Goal: Information Seeking & Learning: Learn about a topic

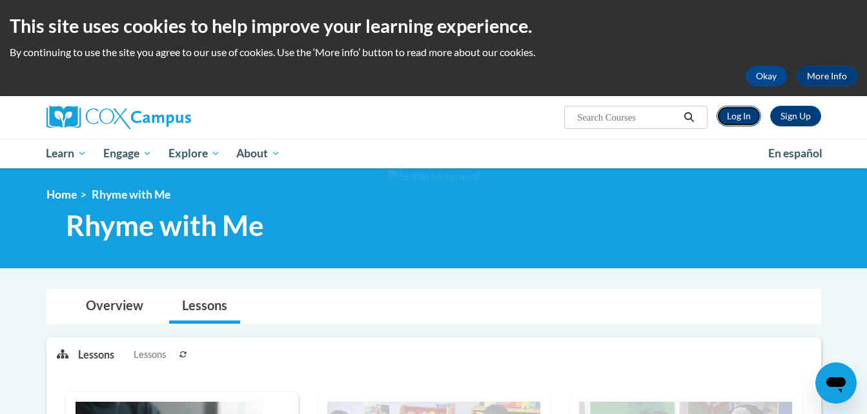
click at [748, 109] on link "Log In" at bounding box center [738, 116] width 45 height 21
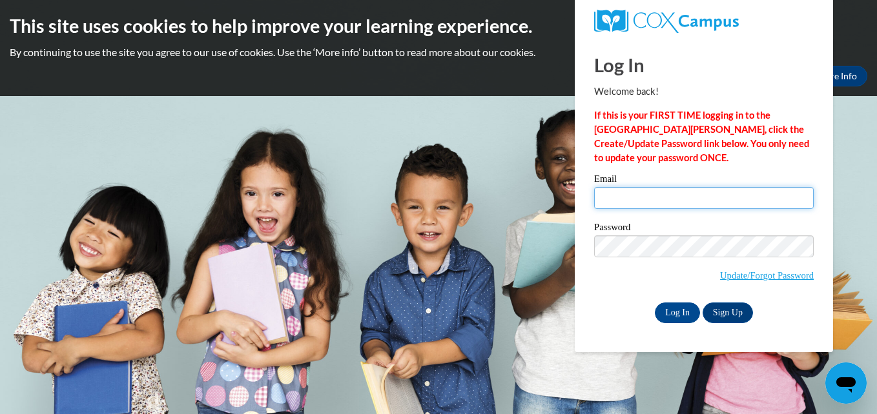
type input "treneace3017@gmail.com"
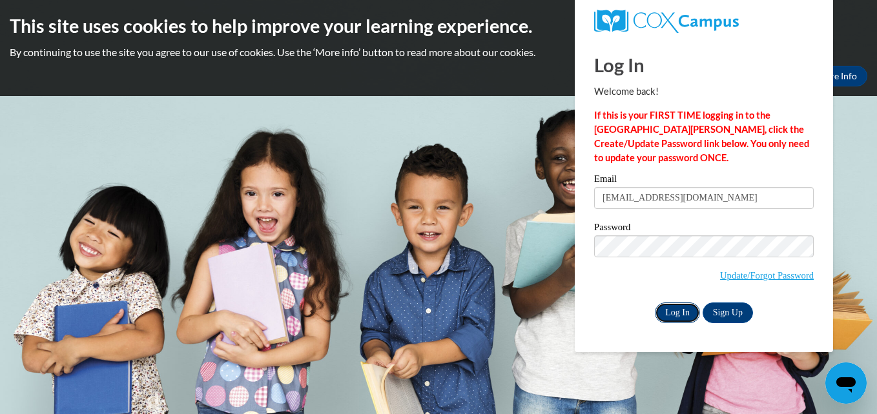
click at [676, 313] on input "Log In" at bounding box center [677, 313] width 45 height 21
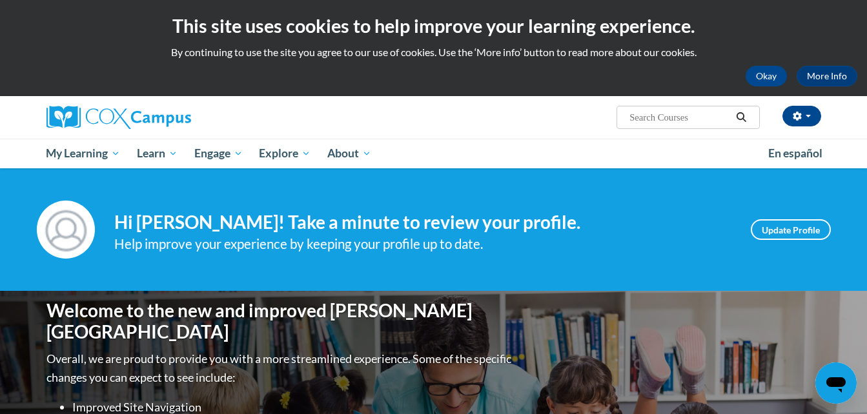
click at [571, 139] on ul "My Learning My Learning My Course Progress Certificates My Action Plans Group D…" at bounding box center [399, 154] width 722 height 30
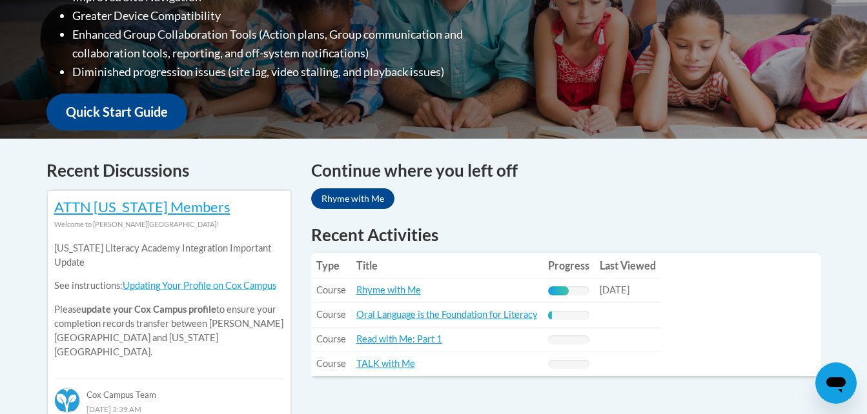
scroll to position [413, 0]
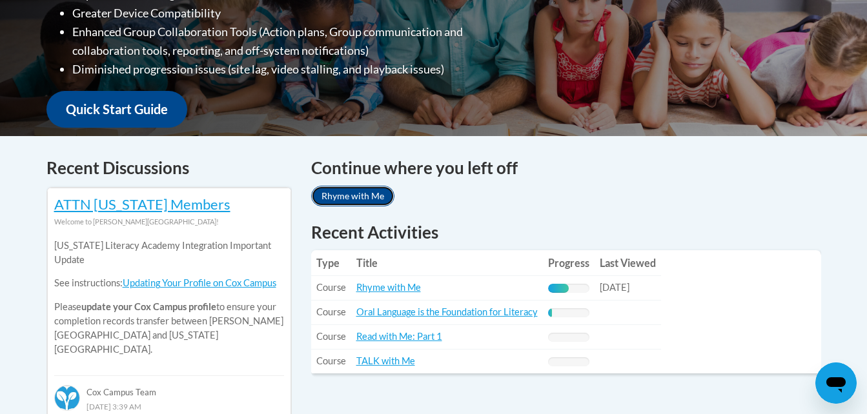
click at [361, 195] on link "Rhyme with Me" at bounding box center [352, 196] width 83 height 21
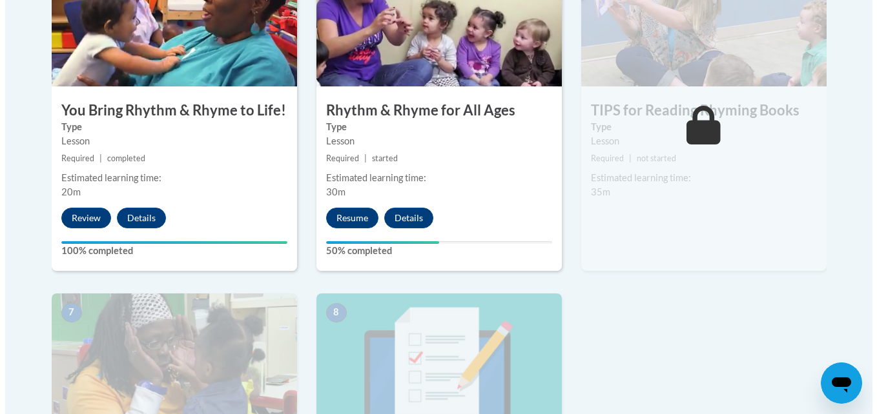
scroll to position [878, 0]
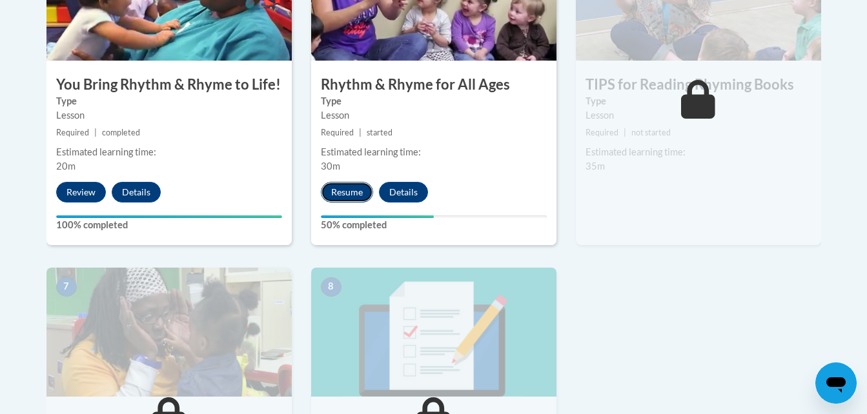
click at [343, 188] on button "Resume" at bounding box center [347, 192] width 52 height 21
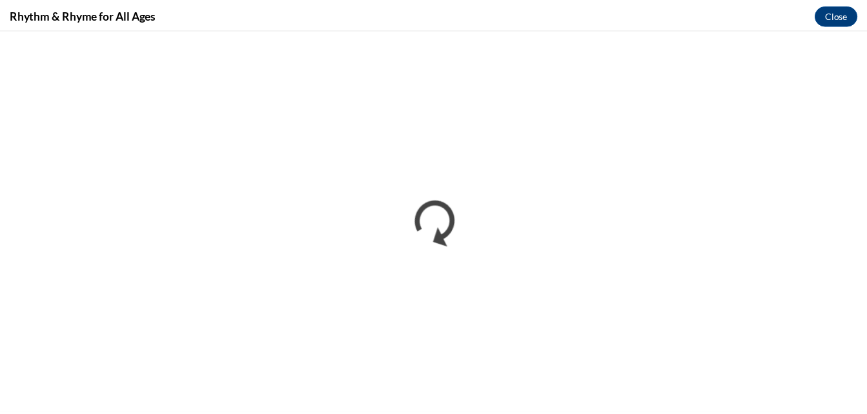
scroll to position [0, 0]
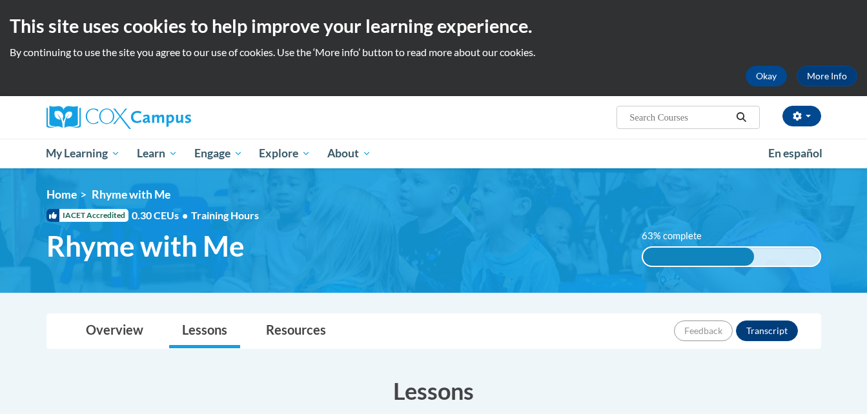
click at [582, 330] on div "Overview Lessons Resources Feedback Transcript" at bounding box center [434, 331] width 754 height 34
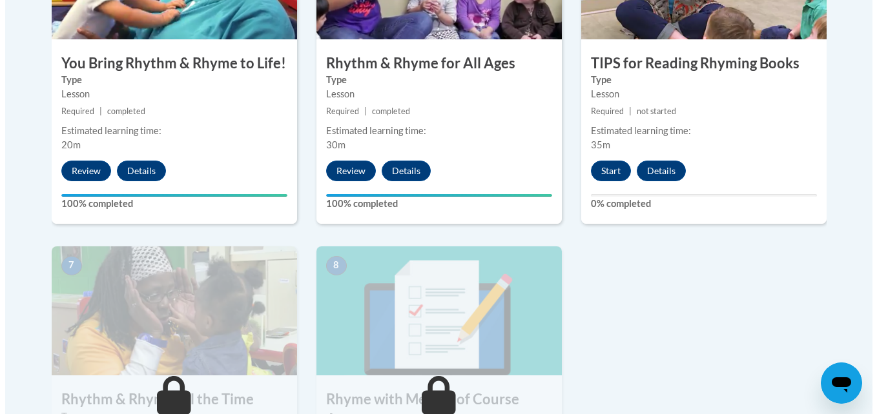
scroll to position [904, 0]
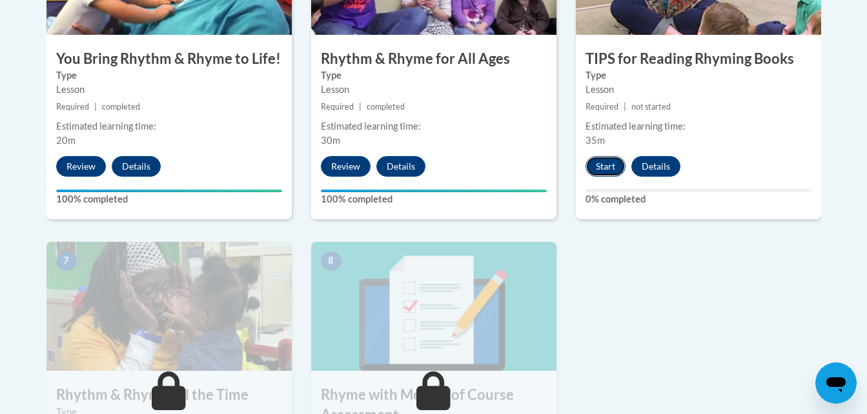
click at [609, 161] on button "Start" at bounding box center [605, 166] width 40 height 21
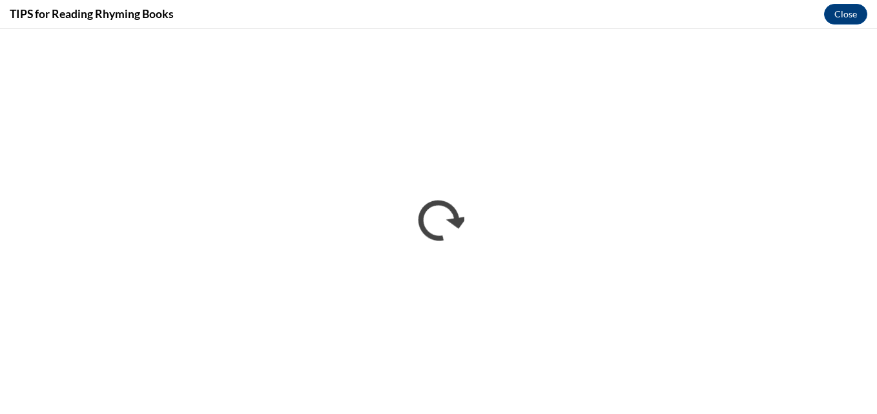
scroll to position [0, 0]
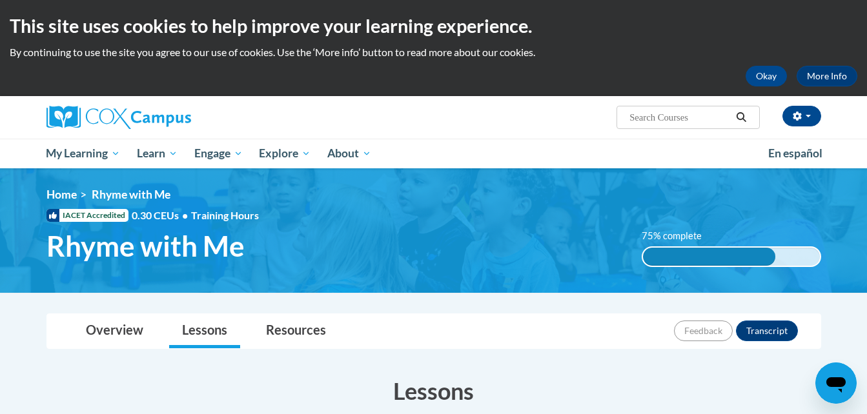
click at [567, 335] on div "Overview Lessons Resources Feedback Transcript" at bounding box center [434, 331] width 754 height 34
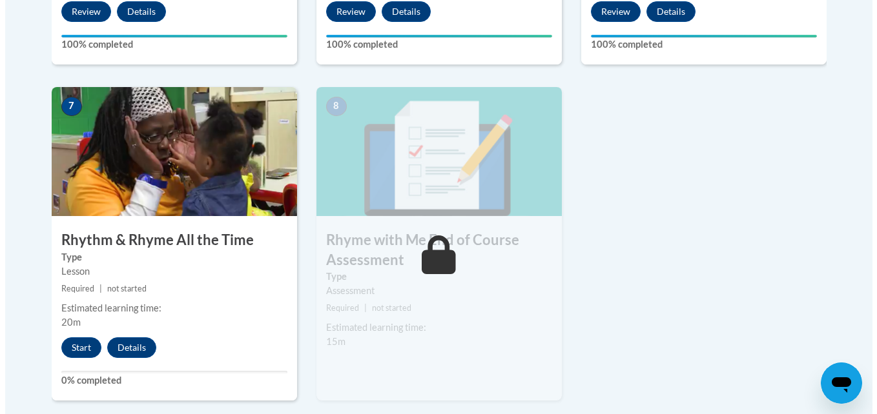
scroll to position [1084, 0]
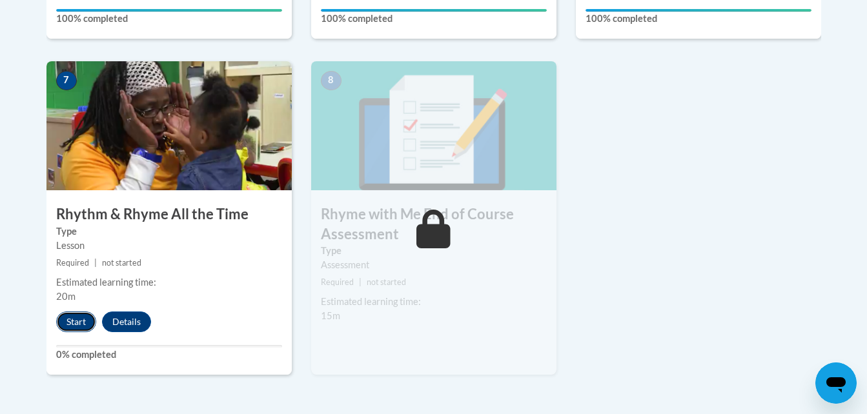
click at [85, 322] on button "Start" at bounding box center [76, 322] width 40 height 21
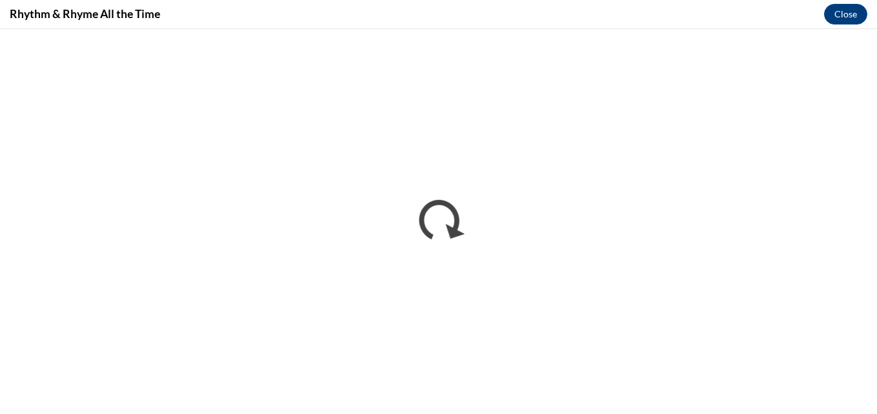
scroll to position [0, 0]
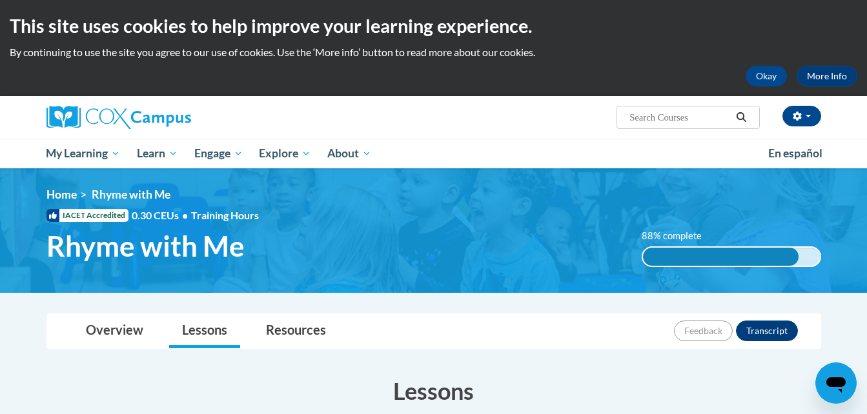
click at [462, 336] on div "Overview Lessons Resources Feedback Transcript" at bounding box center [434, 331] width 754 height 34
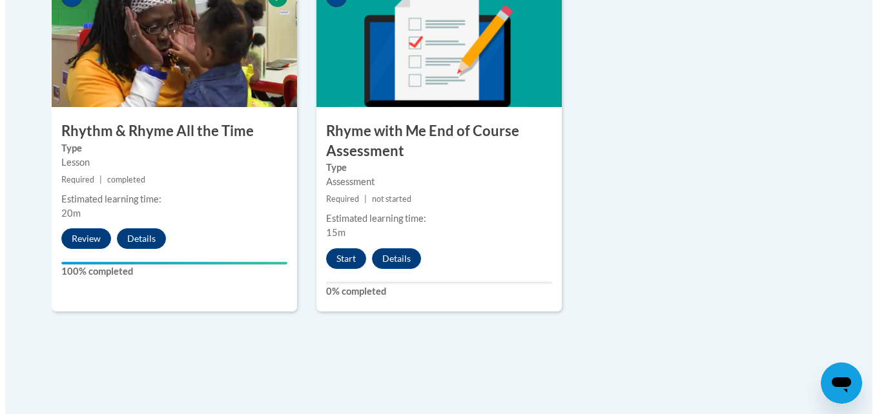
scroll to position [1188, 0]
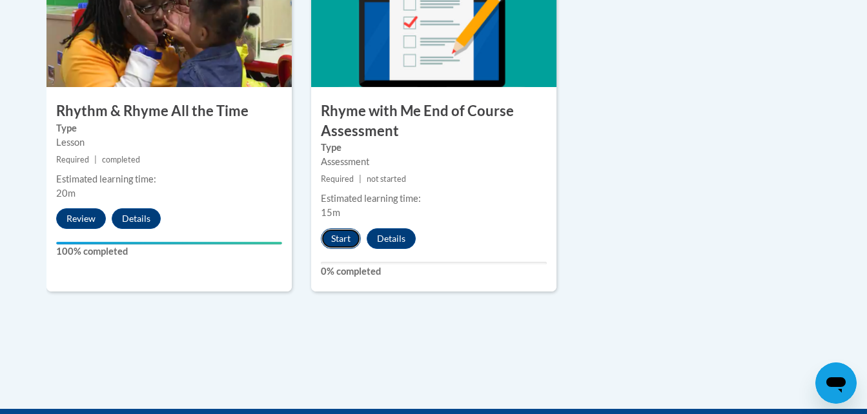
click at [341, 241] on button "Start" at bounding box center [341, 239] width 40 height 21
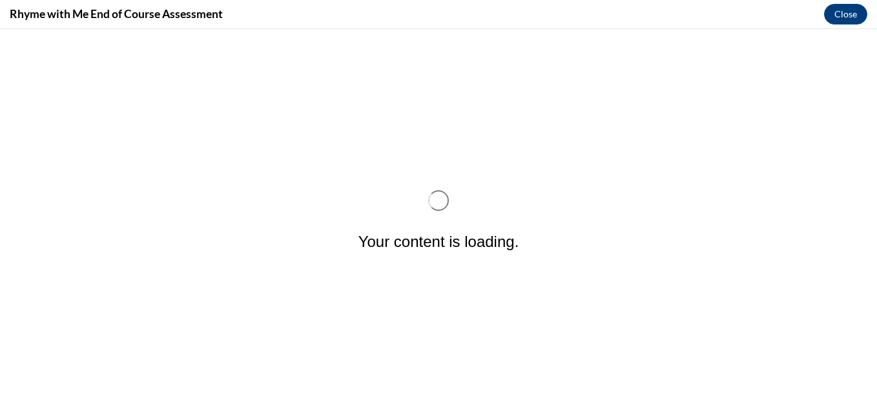
scroll to position [0, 0]
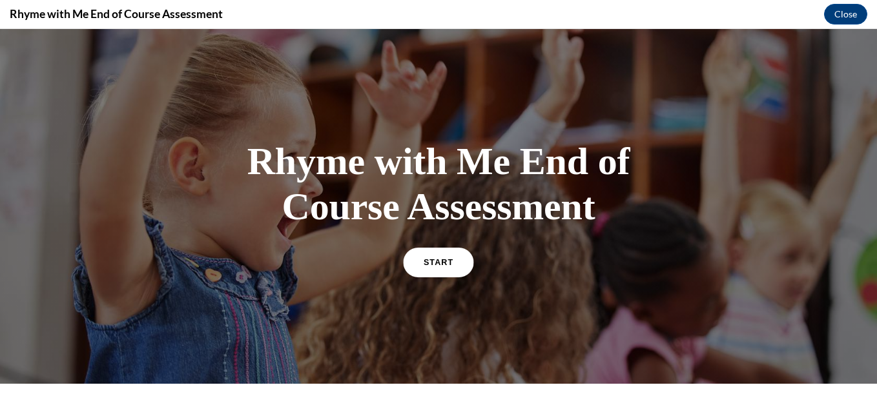
click at [437, 265] on span "START" at bounding box center [438, 263] width 30 height 10
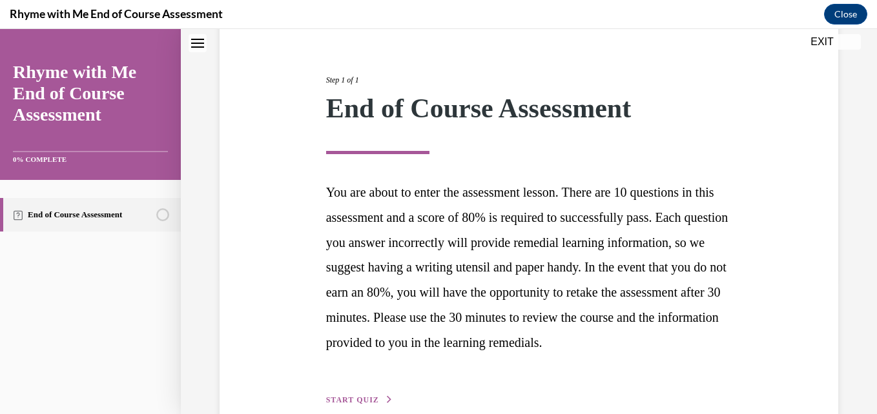
scroll to position [230, 0]
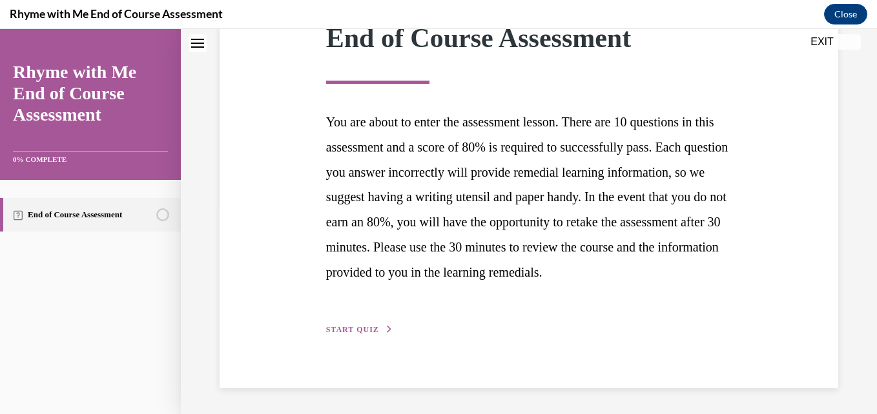
click at [338, 327] on span "START QUIZ" at bounding box center [352, 329] width 53 height 9
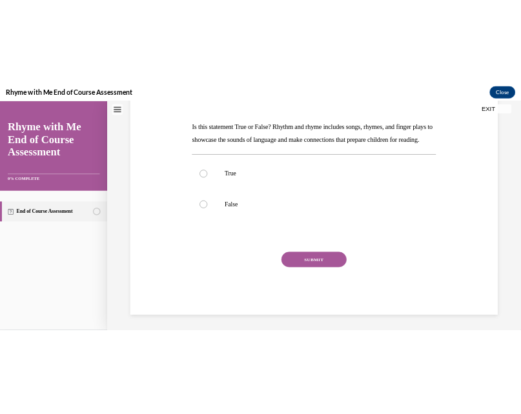
scroll to position [0, 0]
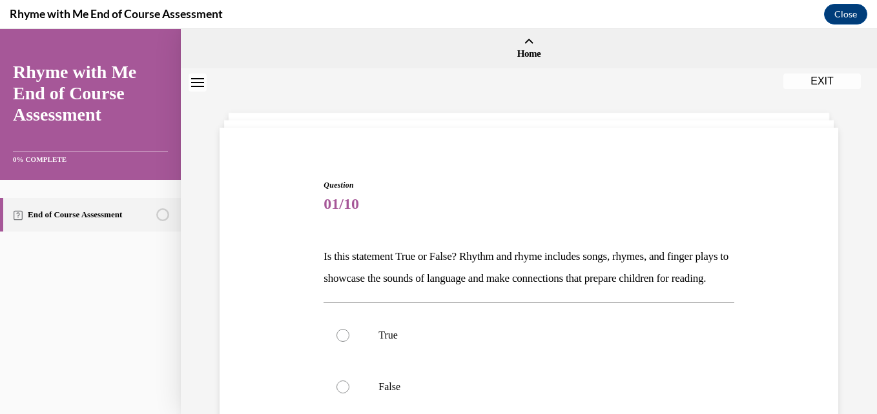
drag, startPoint x: 757, startPoint y: 304, endPoint x: 549, endPoint y: 172, distance: 245.5
click at [549, 172] on div "Question 01/10 Is this statement True or False? Rhythm and rhyme includes songs…" at bounding box center [528, 366] width 416 height 413
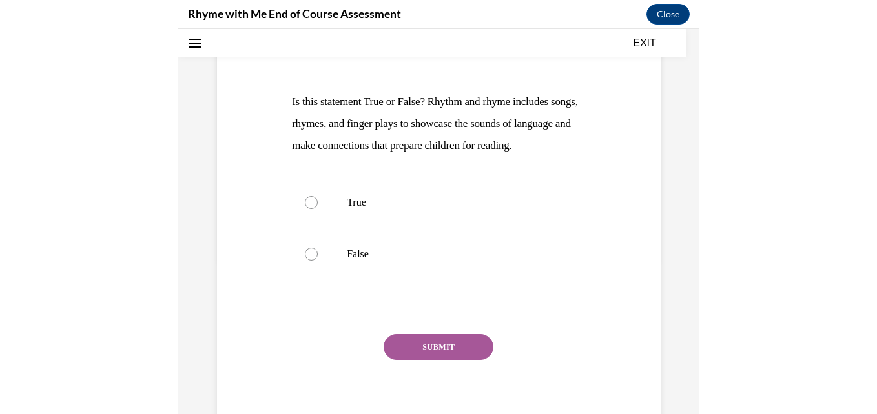
scroll to position [181, 0]
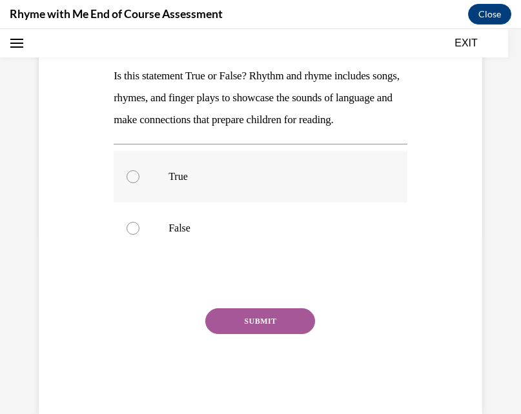
click at [441, 218] on div "Question 01/10 Is this statement True or False? Rhythm and rhyme includes songs…" at bounding box center [261, 187] width 450 height 454
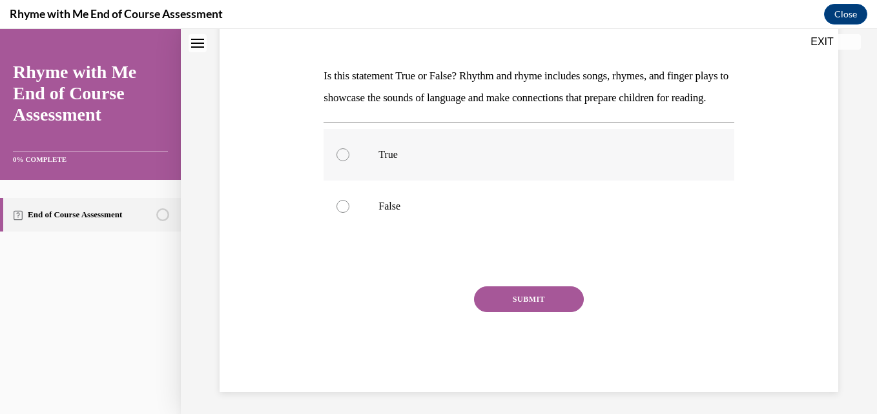
drag, startPoint x: 332, startPoint y: 208, endPoint x: 323, endPoint y: 201, distance: 11.5
click at [323, 181] on label "True" at bounding box center [528, 155] width 410 height 52
click at [336, 161] on input "True" at bounding box center [342, 154] width 13 height 13
radio input "true"
click at [552, 312] on button "SUBMIT" at bounding box center [529, 300] width 110 height 26
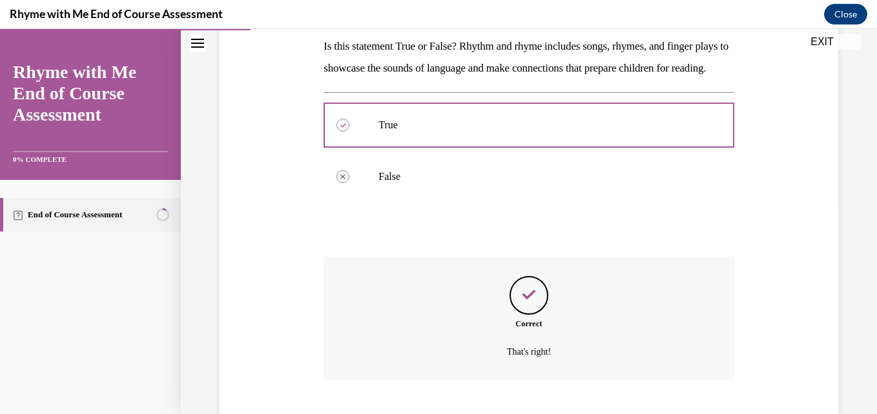
scroll to position [311, 0]
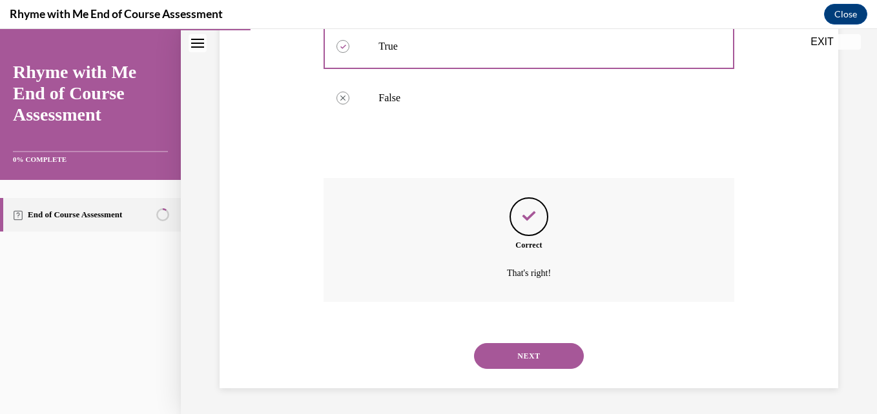
click at [505, 352] on button "NEXT" at bounding box center [529, 356] width 110 height 26
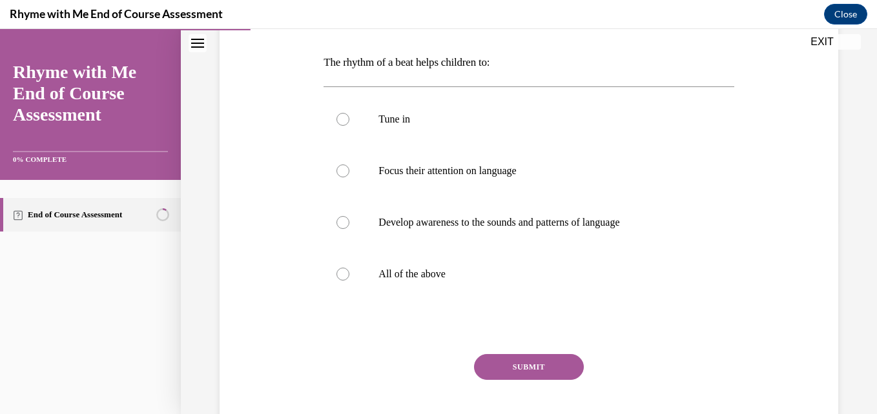
scroll to position [207, 0]
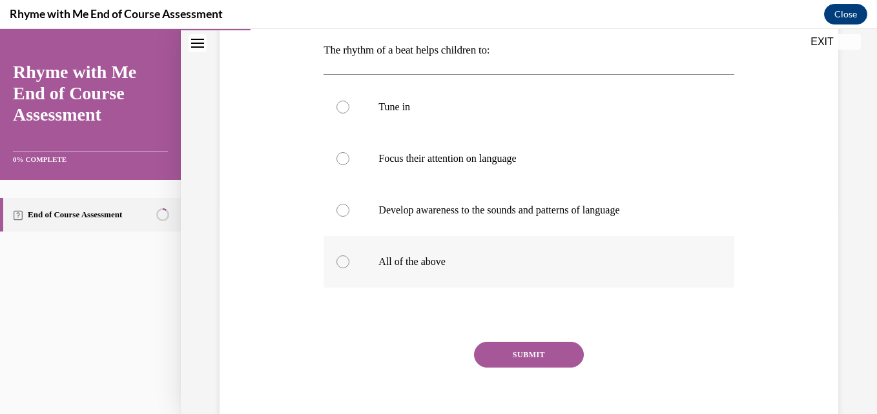
click at [338, 263] on div at bounding box center [342, 262] width 13 height 13
click at [338, 263] on input "All of the above" at bounding box center [342, 262] width 13 height 13
radio input "true"
click at [545, 354] on button "SUBMIT" at bounding box center [529, 355] width 110 height 26
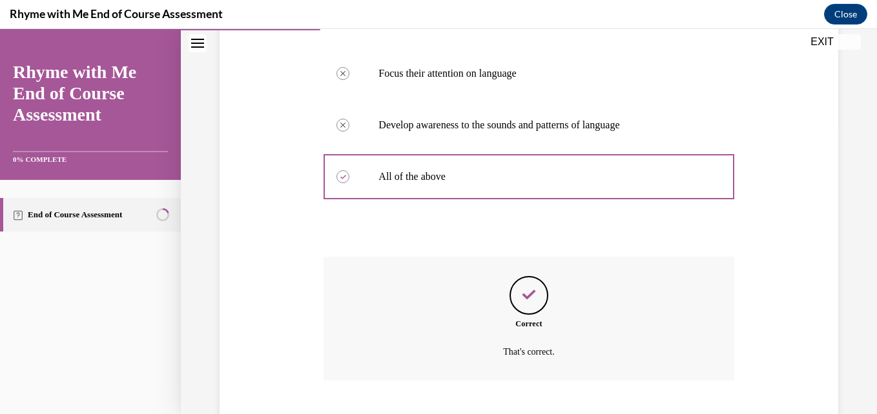
scroll to position [371, 0]
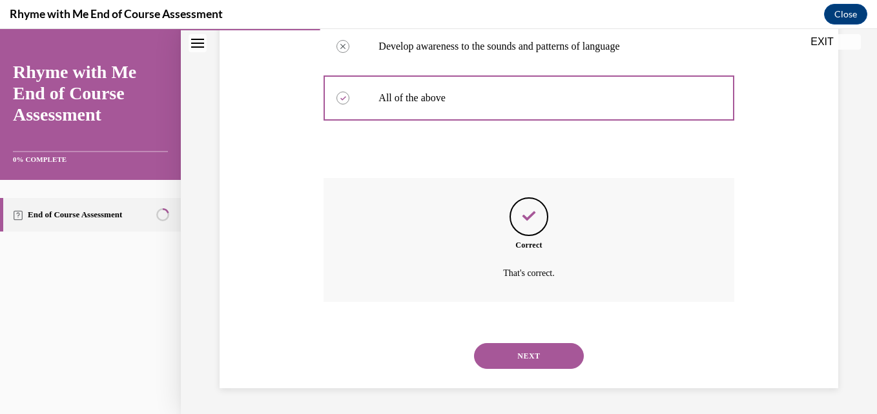
click at [538, 359] on button "NEXT" at bounding box center [529, 356] width 110 height 26
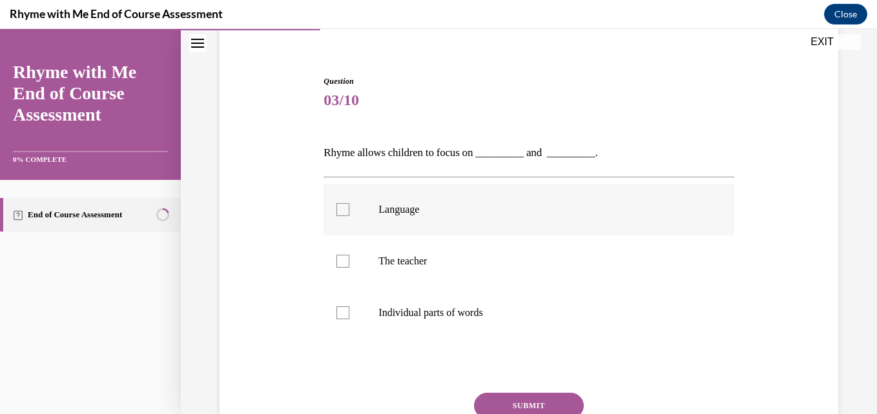
scroll to position [129, 0]
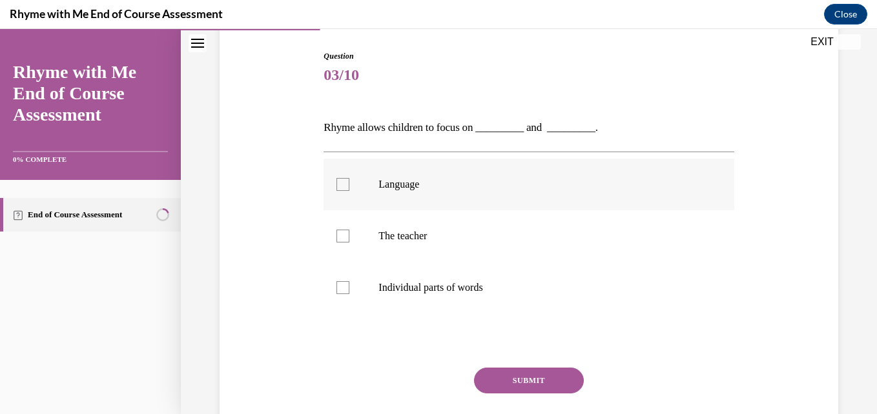
click at [344, 184] on div at bounding box center [342, 184] width 13 height 13
click at [344, 184] on input "Language" at bounding box center [342, 184] width 13 height 13
checkbox input "true"
click at [341, 237] on div at bounding box center [342, 236] width 13 height 13
click at [341, 237] on input "The teacher" at bounding box center [342, 236] width 13 height 13
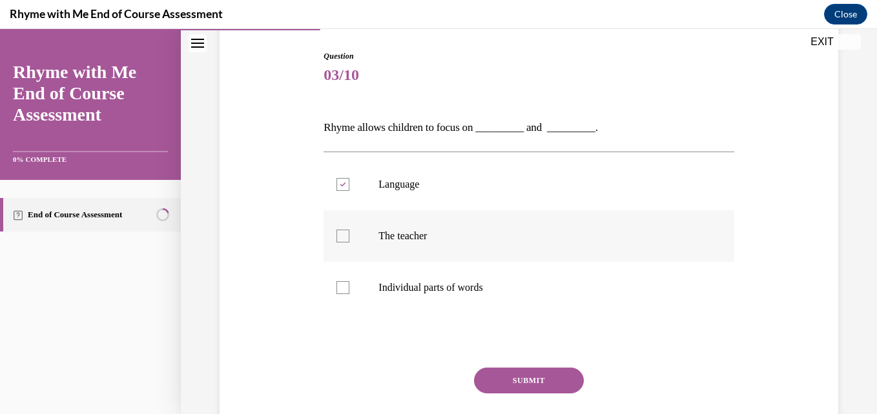
checkbox input "true"
click at [507, 380] on button "SUBMIT" at bounding box center [529, 381] width 110 height 26
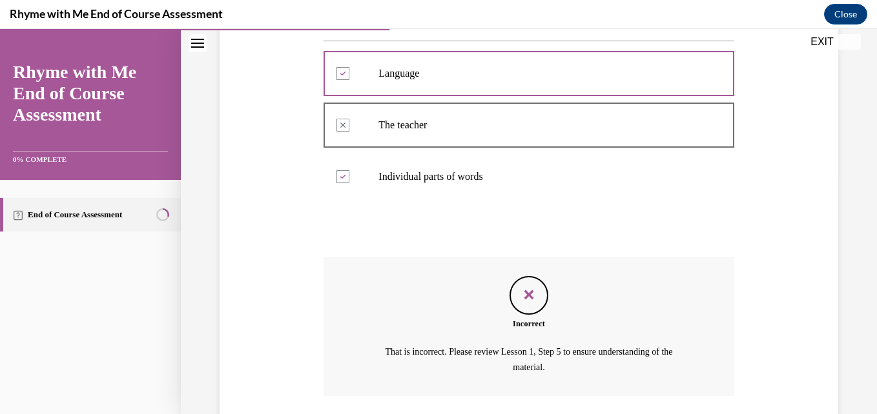
scroll to position [334, 0]
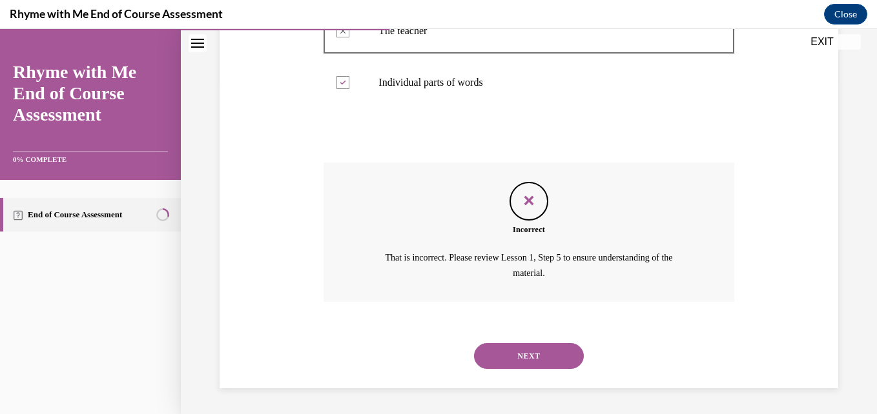
click at [648, 142] on div at bounding box center [528, 135] width 410 height 15
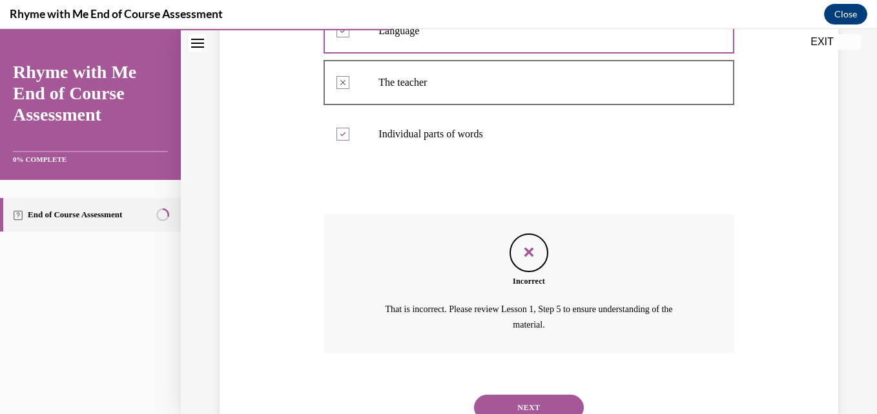
scroll to position [309, 0]
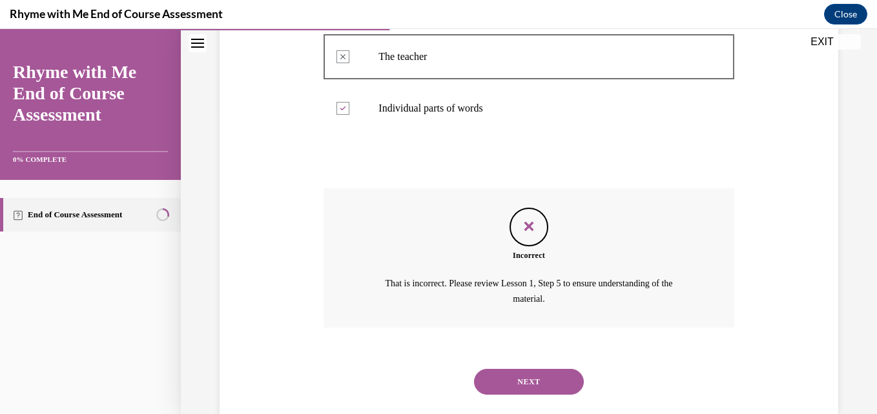
click at [518, 377] on button "NEXT" at bounding box center [529, 382] width 110 height 26
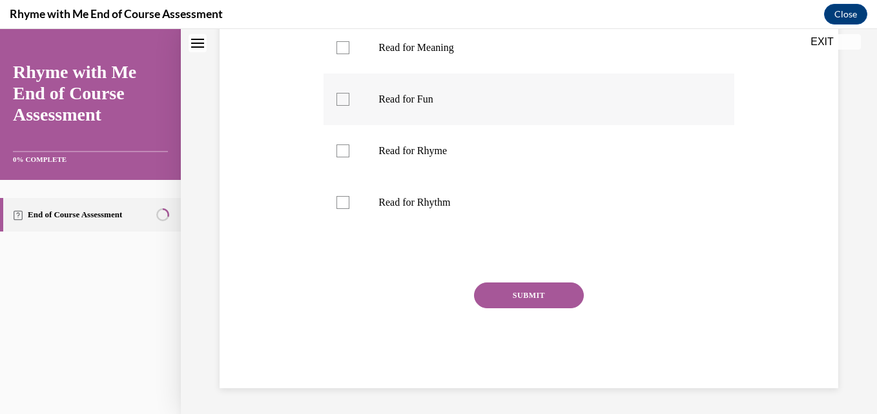
scroll to position [0, 0]
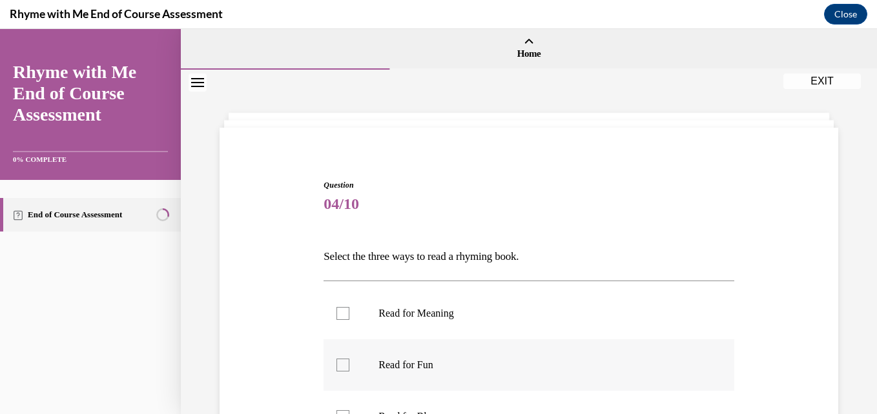
click at [516, 377] on label "Read for Fun" at bounding box center [528, 366] width 410 height 52
click at [349, 372] on input "Read for Fun" at bounding box center [342, 365] width 13 height 13
checkbox input "true"
click at [587, 236] on div "Question 04/10 Select the three ways to read a rhyming book. Read for Meaning R…" at bounding box center [528, 416] width 410 height 475
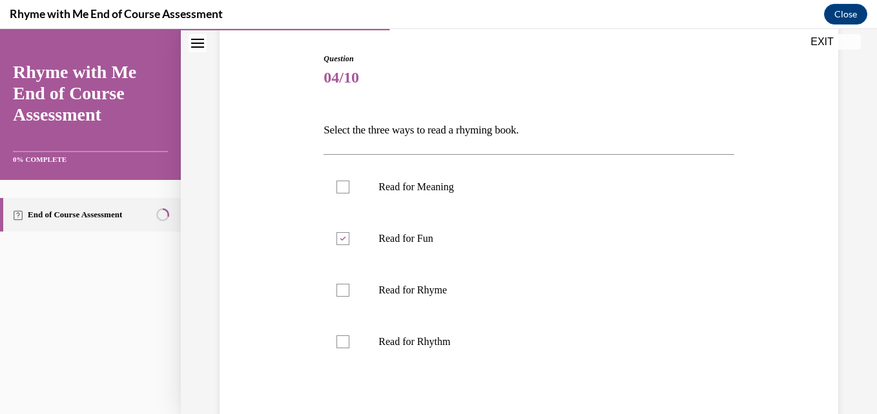
scroll to position [129, 0]
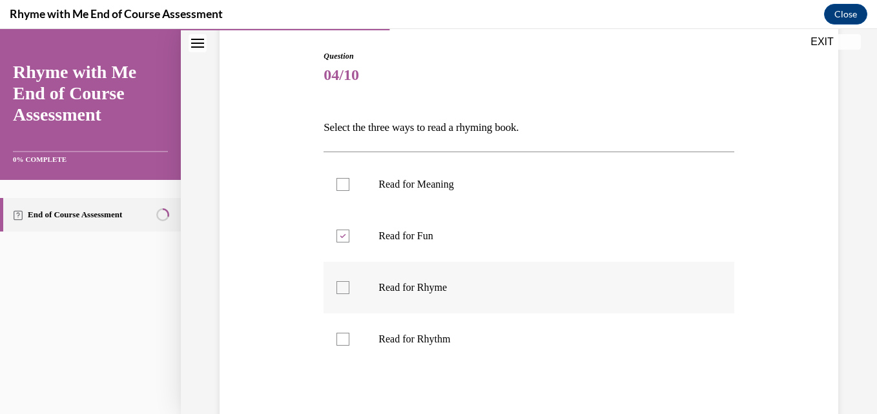
click at [339, 288] on div at bounding box center [342, 287] width 13 height 13
click at [339, 288] on input "Read for Rhyme" at bounding box center [342, 287] width 13 height 13
checkbox input "true"
click at [338, 338] on div at bounding box center [342, 339] width 13 height 13
click at [338, 338] on input "Read for Rhythm" at bounding box center [342, 339] width 13 height 13
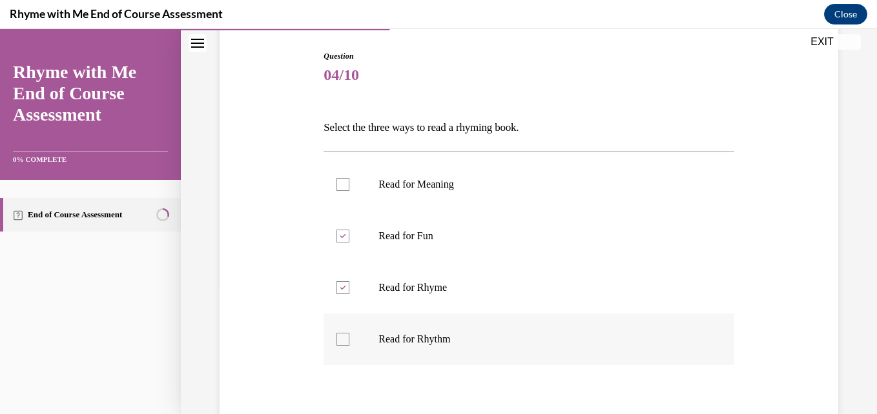
checkbox input "true"
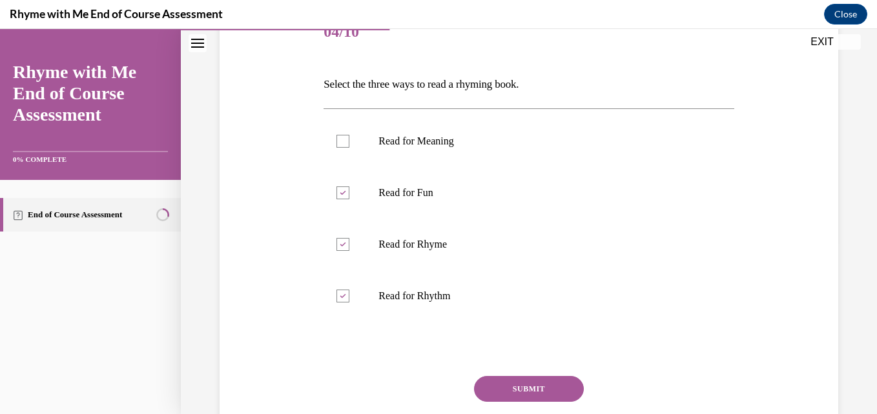
scroll to position [266, 0]
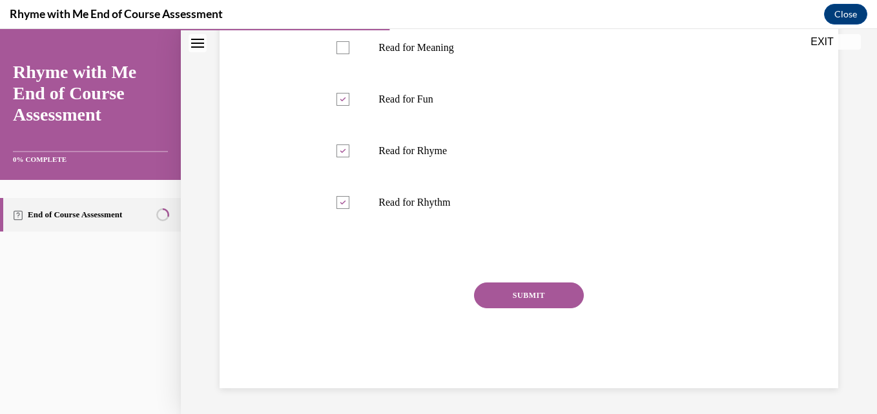
click at [538, 293] on button "SUBMIT" at bounding box center [529, 296] width 110 height 26
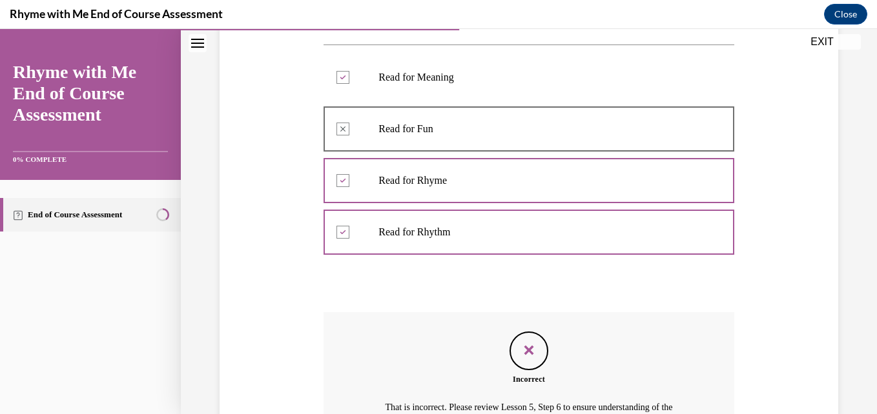
scroll to position [231, 0]
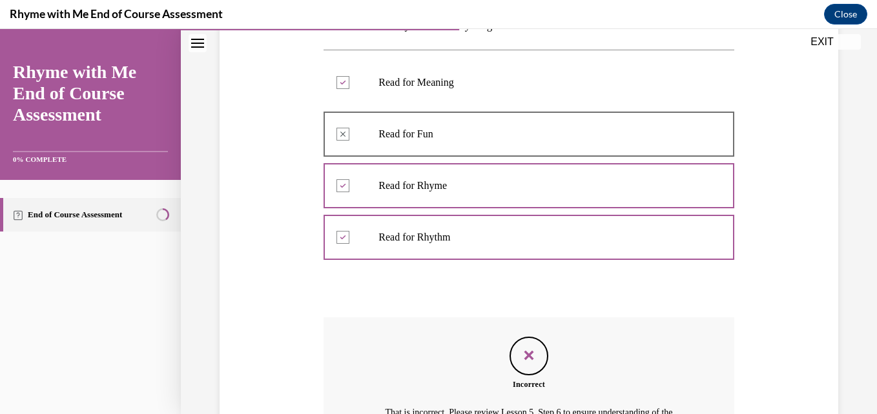
click at [689, 314] on div "Question 04/10 Select the three ways to read a rhyming book. Read for Meaning I…" at bounding box center [528, 245] width 410 height 595
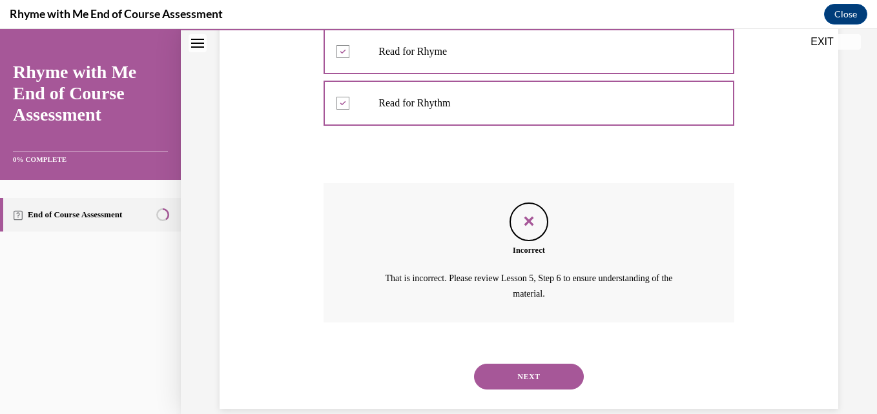
scroll to position [386, 0]
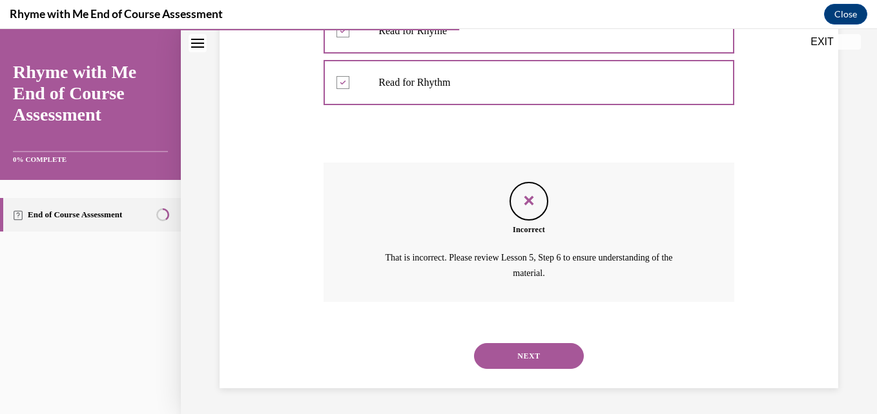
click at [500, 357] on button "NEXT" at bounding box center [529, 356] width 110 height 26
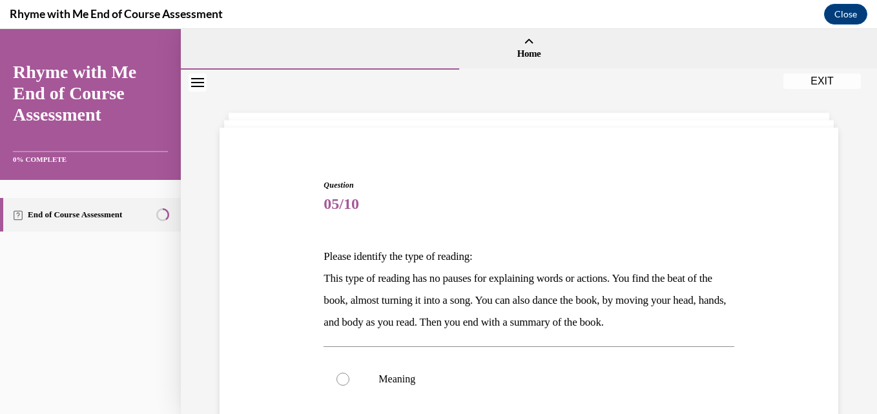
click at [594, 158] on div "Question 05/10 Please identify the type of reading: This type of reading has no…" at bounding box center [528, 405] width 625 height 528
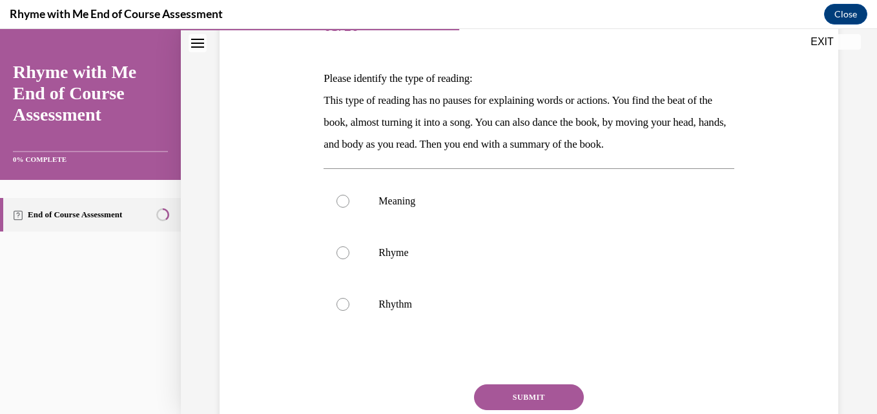
scroll to position [181, 0]
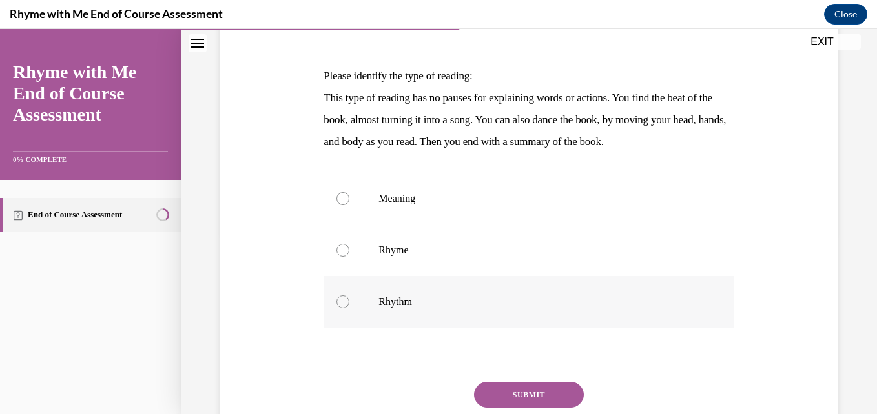
click at [345, 296] on label "Rhythm" at bounding box center [528, 302] width 410 height 52
click at [345, 296] on input "Rhythm" at bounding box center [342, 302] width 13 height 13
radio input "true"
click at [500, 398] on button "SUBMIT" at bounding box center [529, 395] width 110 height 26
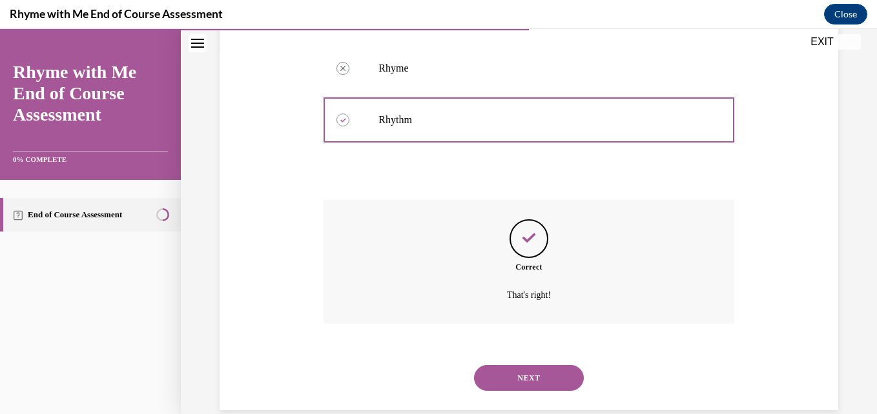
scroll to position [385, 0]
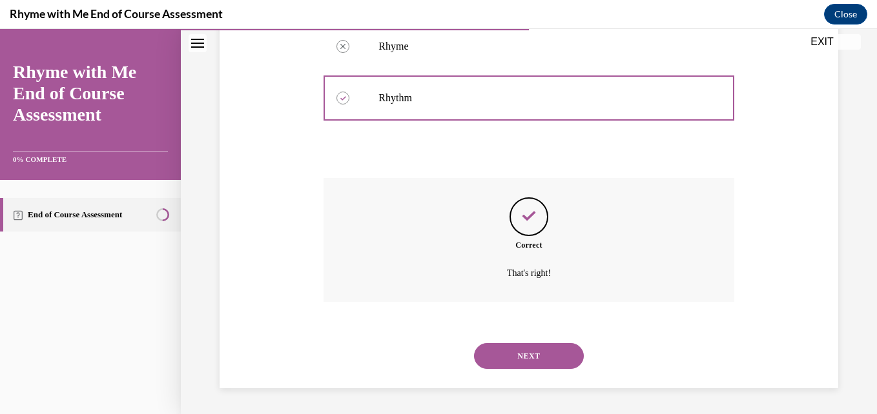
click at [500, 347] on button "NEXT" at bounding box center [529, 356] width 110 height 26
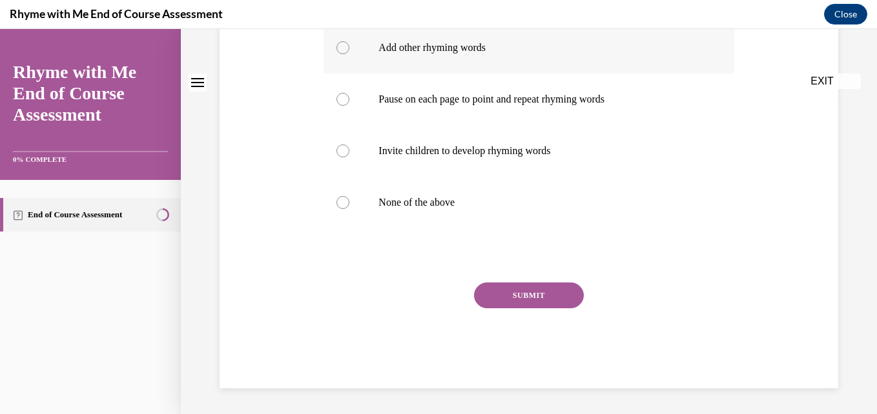
scroll to position [0, 0]
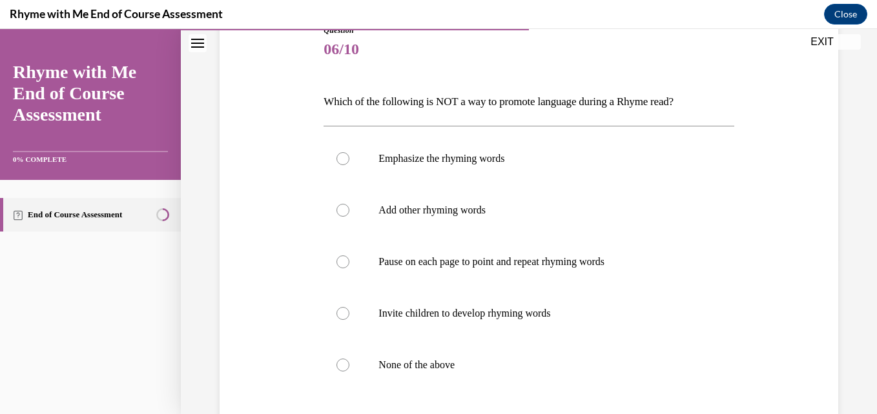
scroll to position [181, 0]
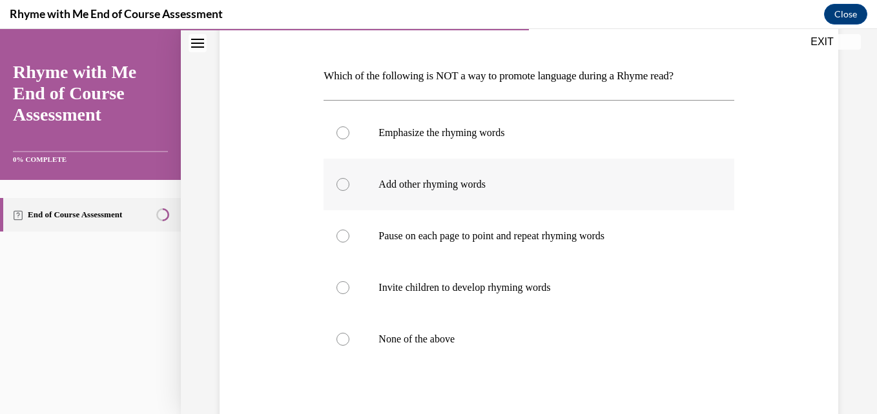
click at [341, 188] on div at bounding box center [342, 184] width 13 height 13
click at [341, 188] on input "Add other rhyming words" at bounding box center [342, 184] width 13 height 13
radio input "true"
click at [529, 360] on label "None of the above" at bounding box center [528, 340] width 410 height 52
click at [349, 346] on input "None of the above" at bounding box center [342, 339] width 13 height 13
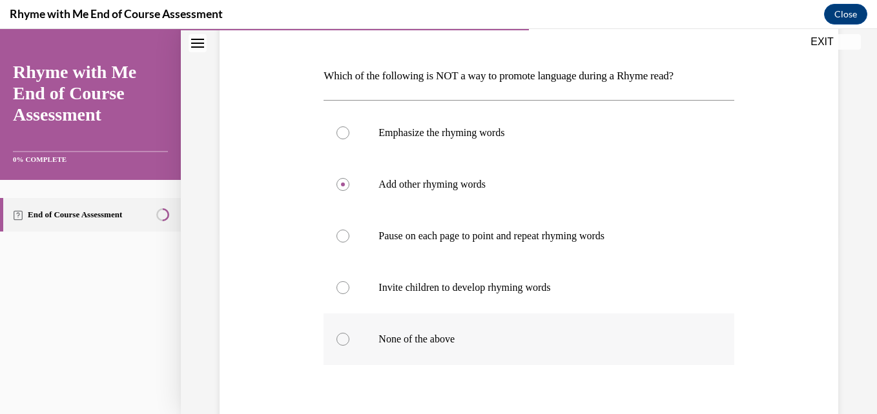
radio input "true"
click at [336, 183] on div at bounding box center [342, 184] width 13 height 13
click at [336, 183] on input "Add other rhyming words" at bounding box center [342, 184] width 13 height 13
radio input "true"
drag, startPoint x: 873, startPoint y: 410, endPoint x: 846, endPoint y: 62, distance: 348.9
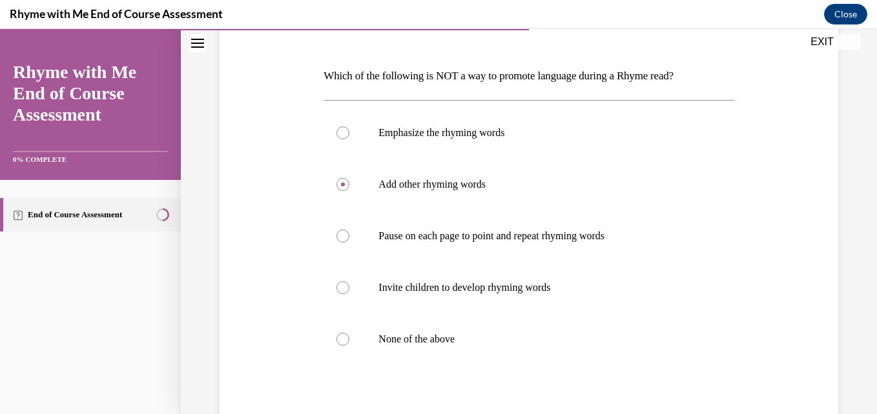
click at [846, 62] on div "Question 06/10 Which of the following is NOT a way to promote language during a…" at bounding box center [529, 220] width 696 height 662
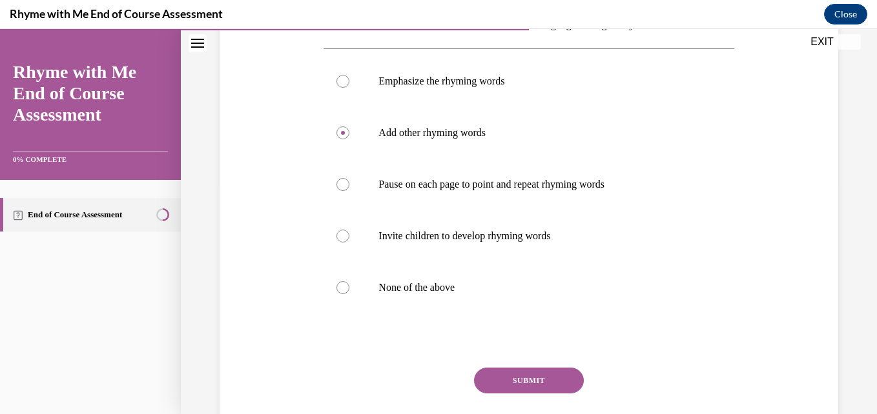
scroll to position [268, 0]
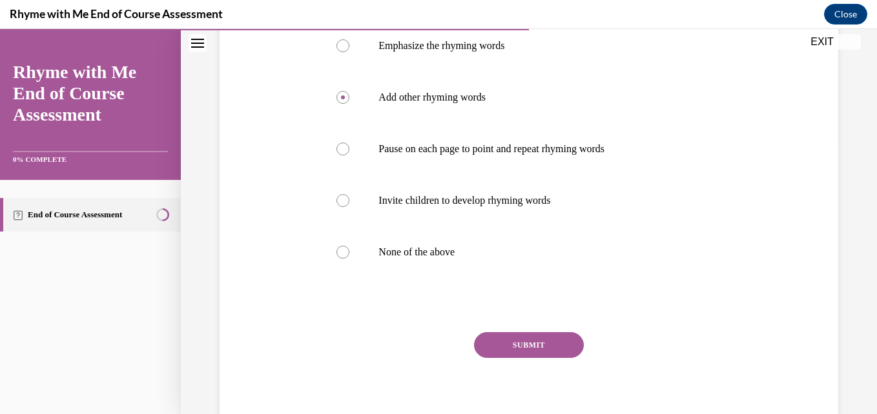
click at [531, 345] on button "SUBMIT" at bounding box center [529, 345] width 110 height 26
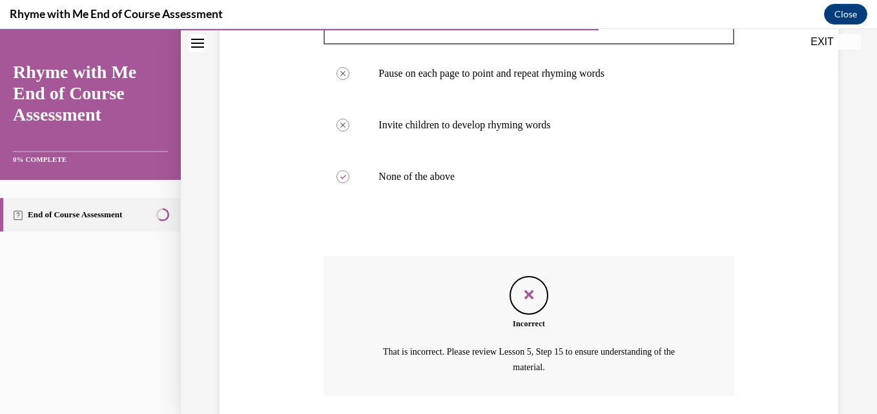
scroll to position [438, 0]
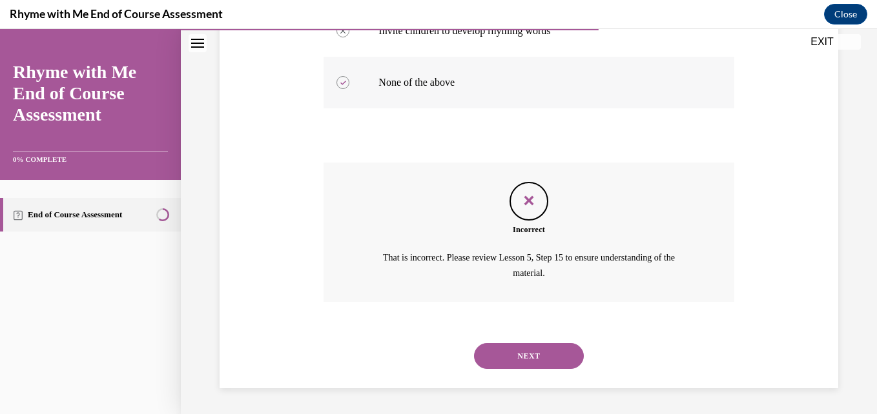
click at [614, 99] on label "None of the above" at bounding box center [528, 83] width 410 height 52
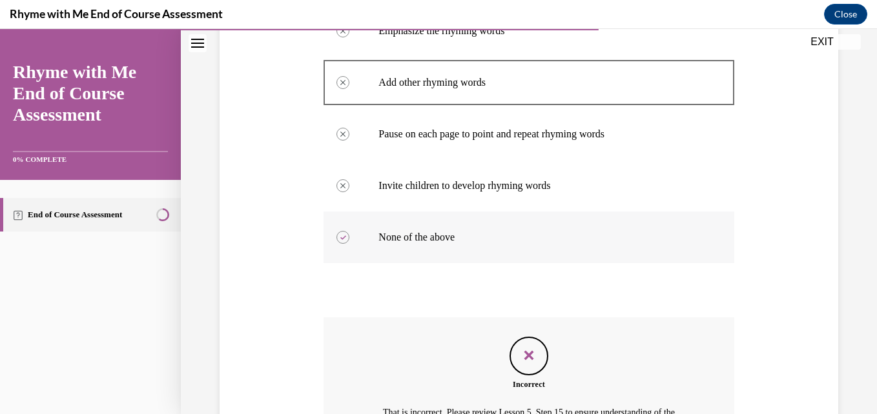
scroll to position [257, 0]
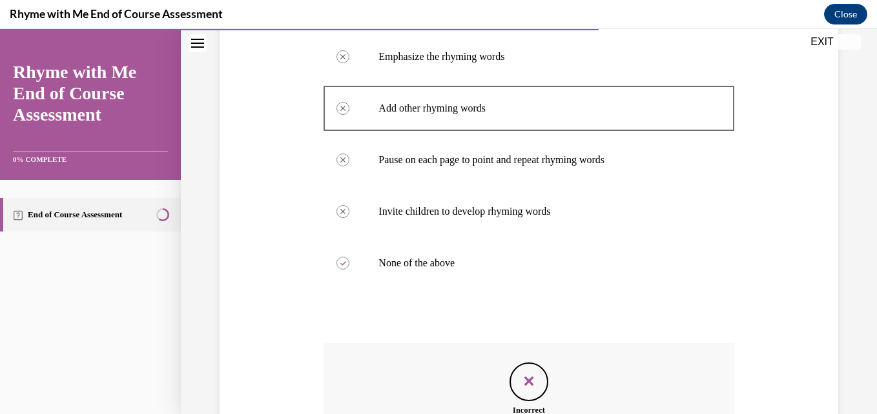
click at [748, 380] on div "Question 06/10 Which of the following is NOT a way to promote language during a…" at bounding box center [528, 227] width 625 height 686
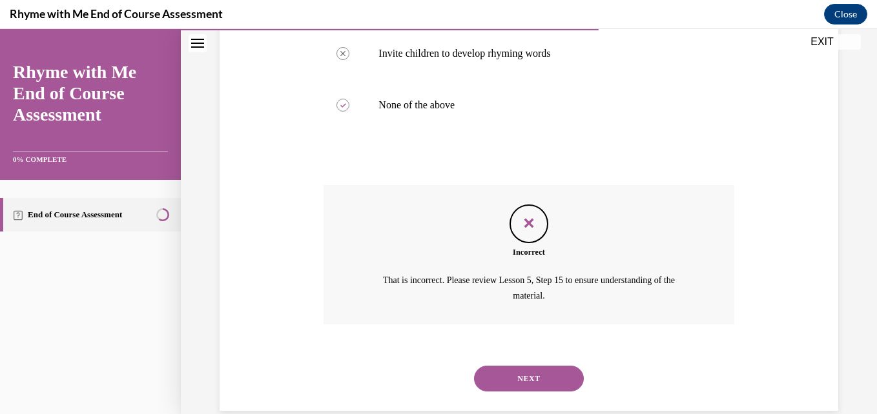
scroll to position [438, 0]
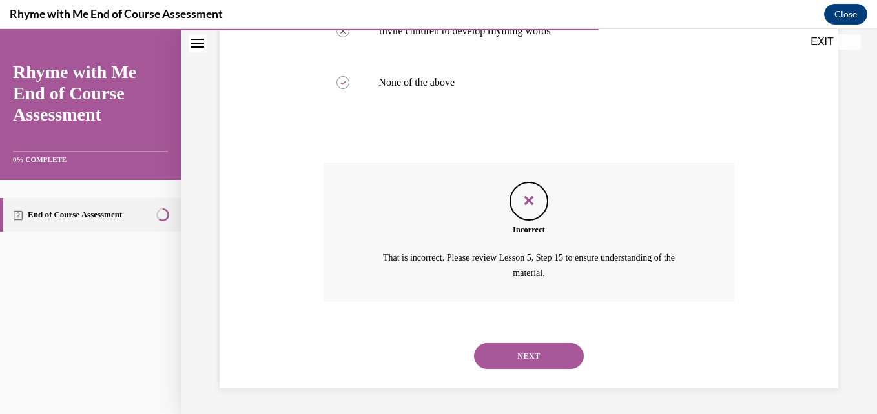
click at [544, 352] on button "NEXT" at bounding box center [529, 356] width 110 height 26
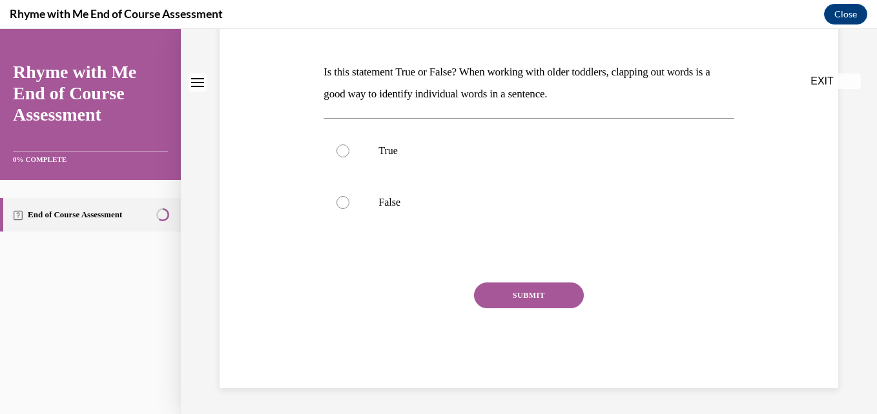
scroll to position [0, 0]
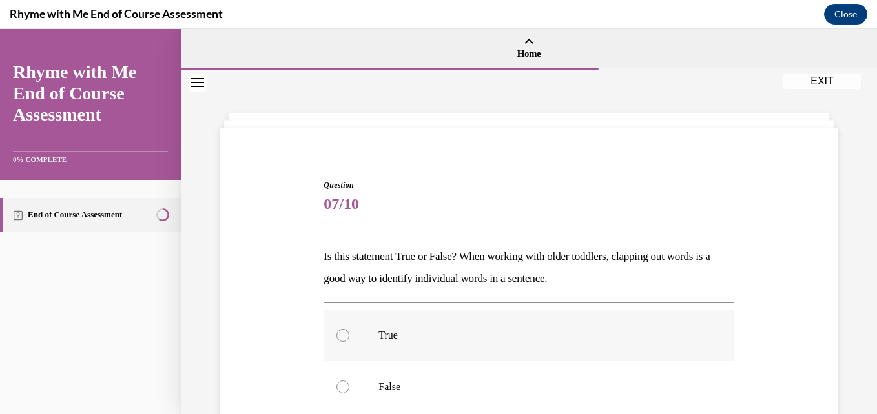
click at [346, 334] on div at bounding box center [342, 335] width 13 height 13
click at [346, 334] on input "True" at bounding box center [342, 335] width 13 height 13
radio input "true"
click at [850, 348] on div "Question 07/10 Is this statement True or False? When working with older toddler…" at bounding box center [529, 334] width 696 height 529
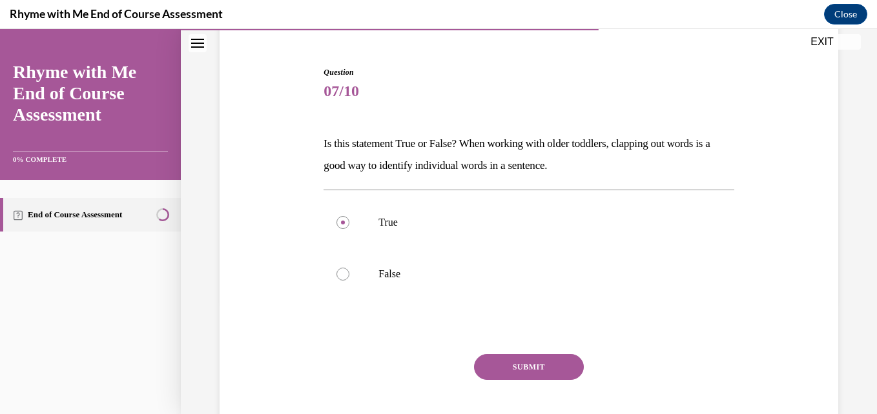
scroll to position [155, 0]
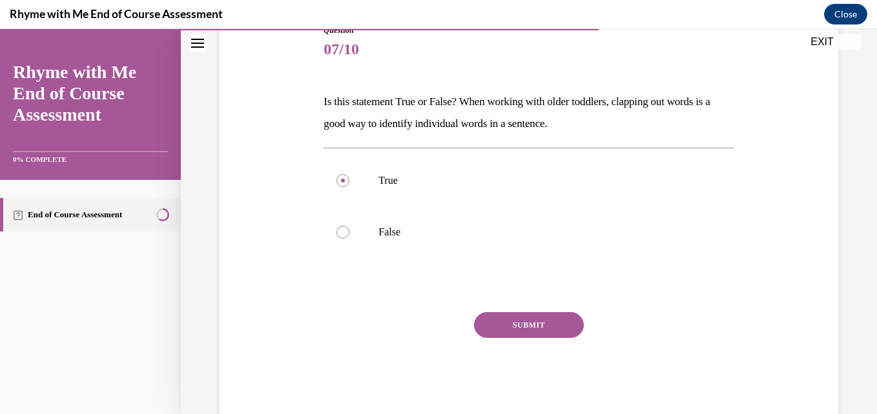
click at [527, 321] on button "SUBMIT" at bounding box center [529, 325] width 110 height 26
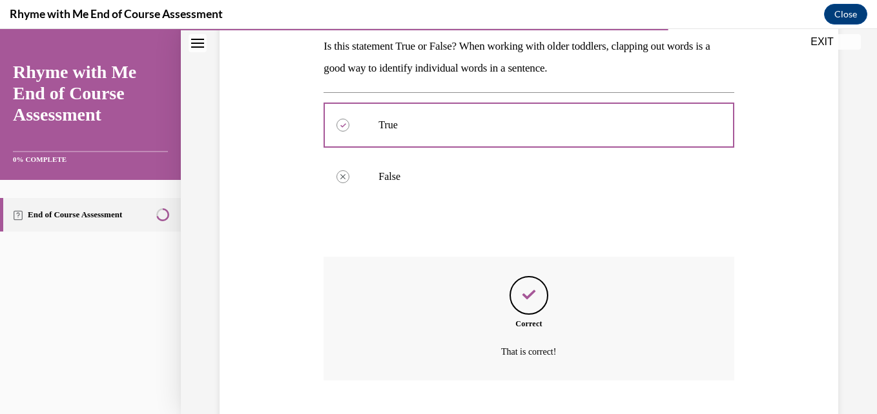
scroll to position [289, 0]
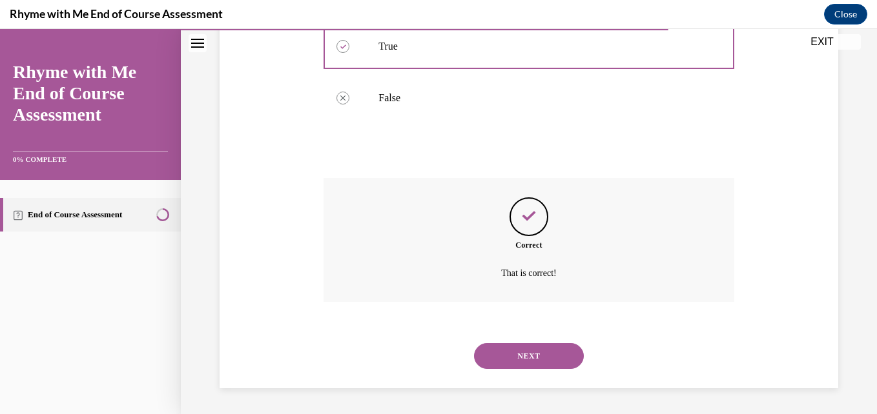
click at [518, 350] on button "NEXT" at bounding box center [529, 356] width 110 height 26
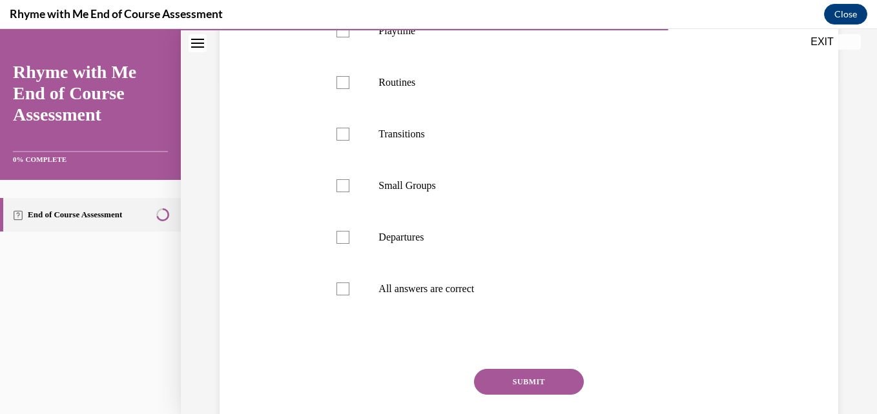
scroll to position [336, 0]
click at [338, 294] on div at bounding box center [342, 287] width 13 height 13
click at [338, 294] on input "All answers are correct" at bounding box center [342, 287] width 13 height 13
checkbox input "true"
click at [519, 394] on button "SUBMIT" at bounding box center [529, 381] width 110 height 26
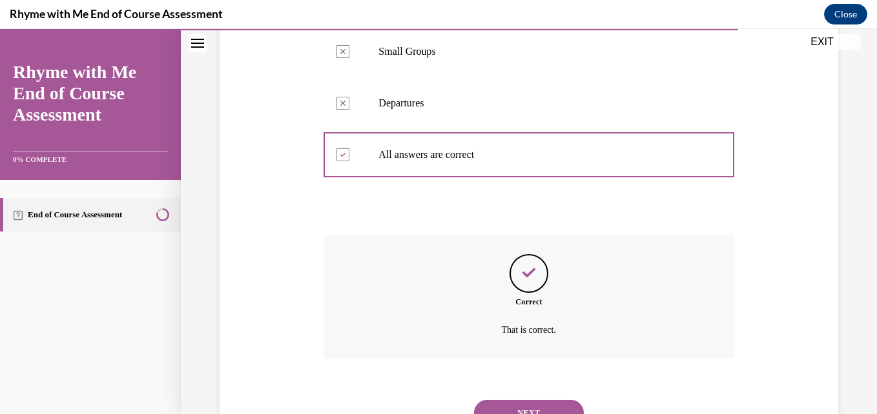
scroll to position [547, 0]
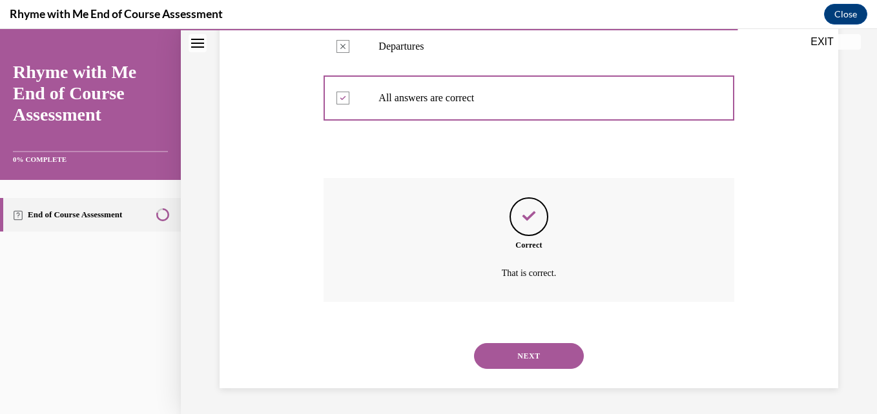
click at [521, 352] on button "NEXT" at bounding box center [529, 356] width 110 height 26
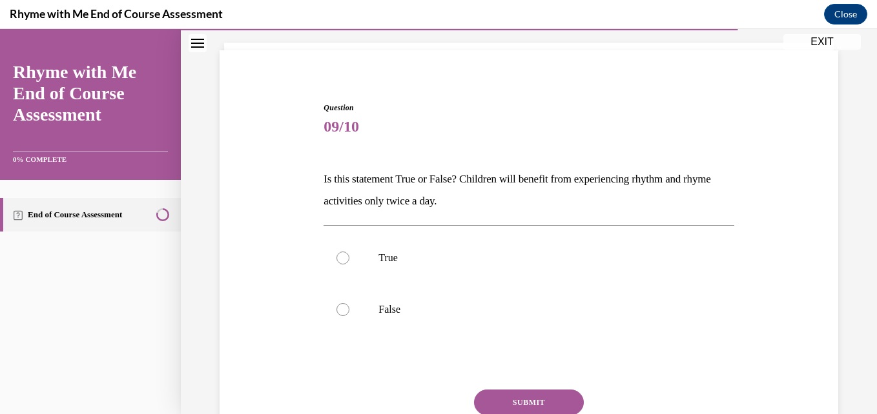
scroll to position [103, 0]
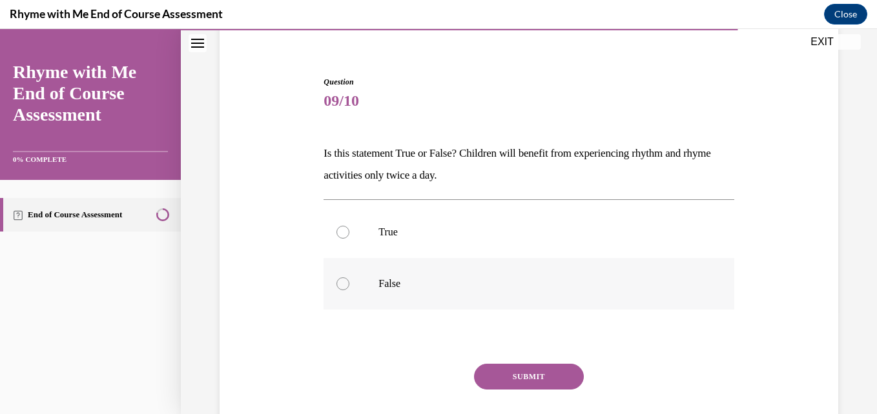
click at [341, 283] on div at bounding box center [342, 284] width 13 height 13
click at [341, 283] on input "False" at bounding box center [342, 284] width 13 height 13
radio input "true"
click at [522, 375] on button "SUBMIT" at bounding box center [529, 377] width 110 height 26
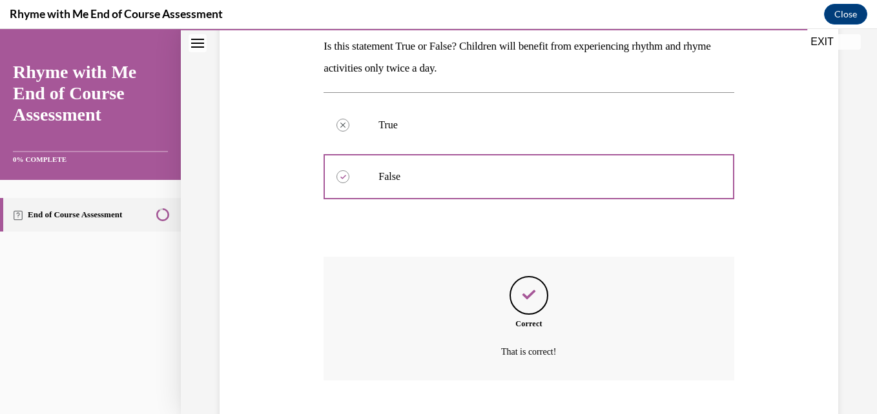
scroll to position [289, 0]
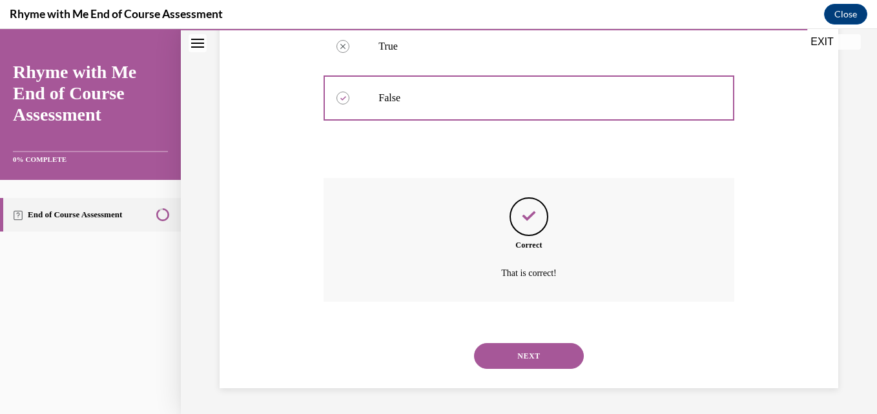
click at [521, 350] on button "NEXT" at bounding box center [529, 356] width 110 height 26
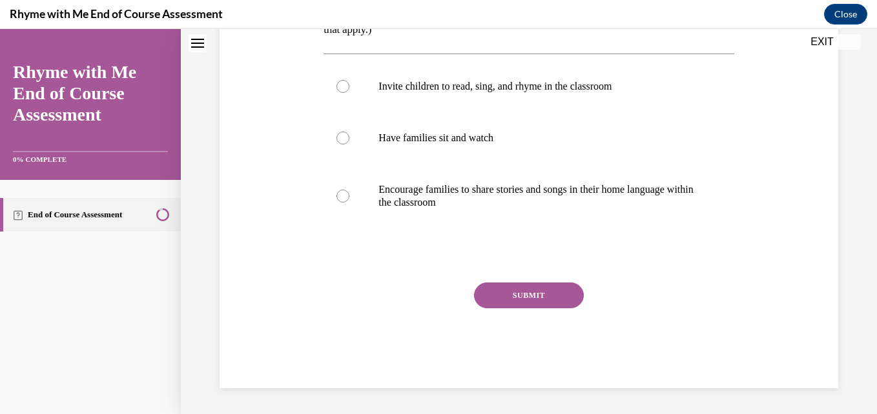
scroll to position [0, 0]
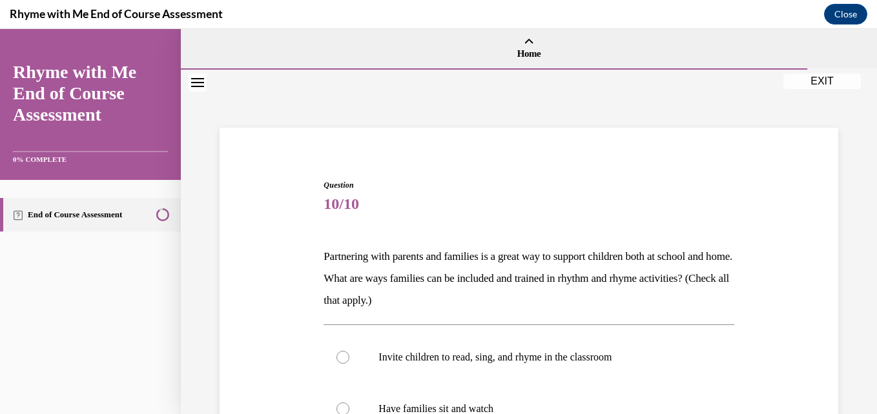
click at [524, 223] on div "Question 10/10 Partnering with parents and families is a great way to support c…" at bounding box center [528, 419] width 410 height 480
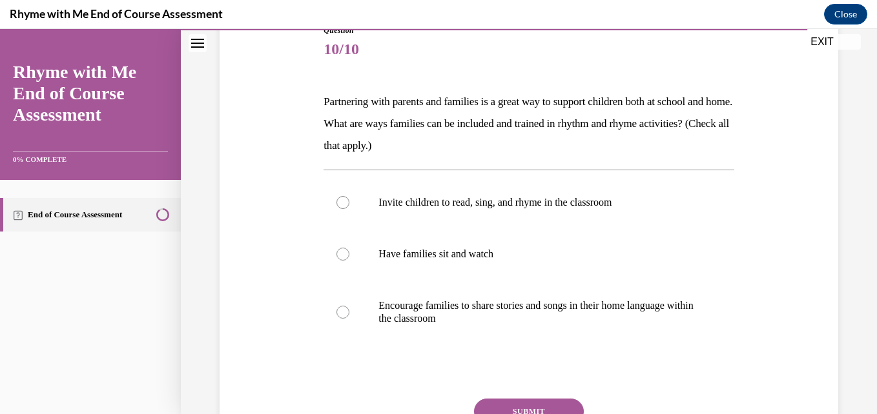
scroll to position [181, 0]
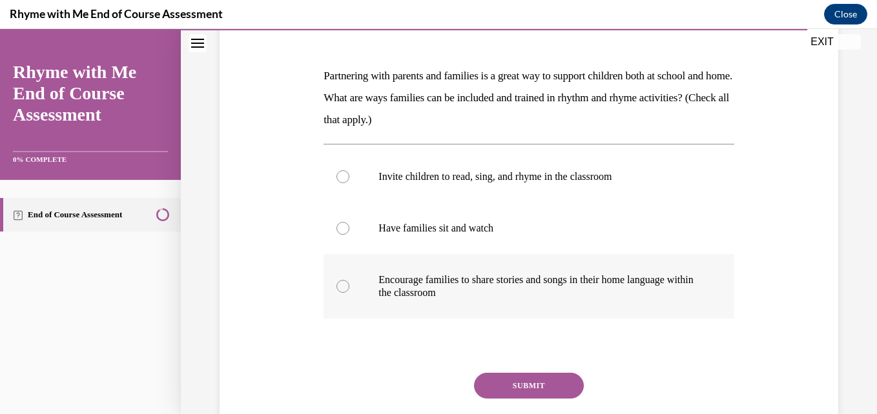
click at [341, 281] on div at bounding box center [342, 286] width 13 height 13
click at [341, 281] on input "Encourage families to share stories and songs in their home language within the…" at bounding box center [342, 286] width 13 height 13
radio input "true"
click at [343, 228] on div at bounding box center [342, 228] width 13 height 13
click at [343, 228] on input "Have families sit and watch" at bounding box center [342, 228] width 13 height 13
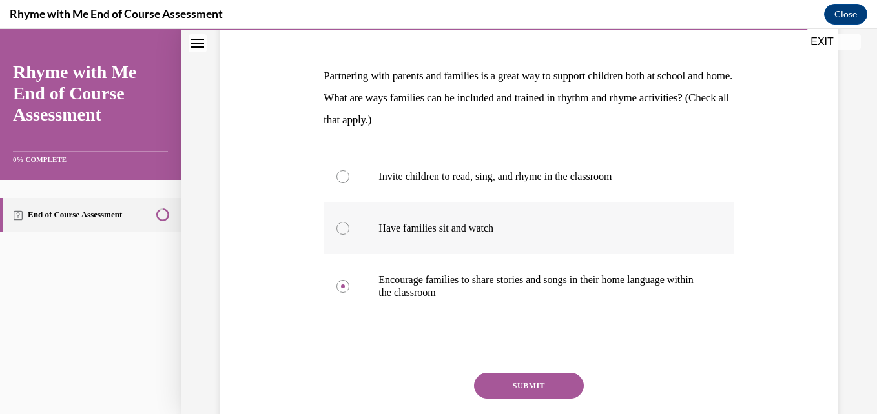
radio input "true"
click at [341, 182] on div at bounding box center [342, 176] width 13 height 13
click at [341, 182] on input "Invite children to read, sing, and rhyme in the classroom" at bounding box center [342, 176] width 13 height 13
radio input "true"
click at [343, 287] on div at bounding box center [342, 286] width 13 height 13
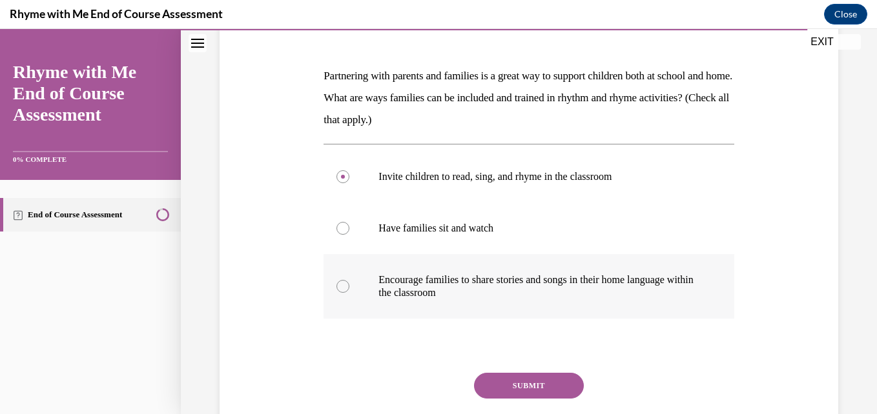
click at [343, 287] on input "Encourage families to share stories and songs in their home language within the…" at bounding box center [342, 286] width 13 height 13
radio input "true"
drag, startPoint x: 502, startPoint y: 387, endPoint x: 487, endPoint y: 384, distance: 15.2
click at [487, 384] on button "SUBMIT" at bounding box center [529, 386] width 110 height 26
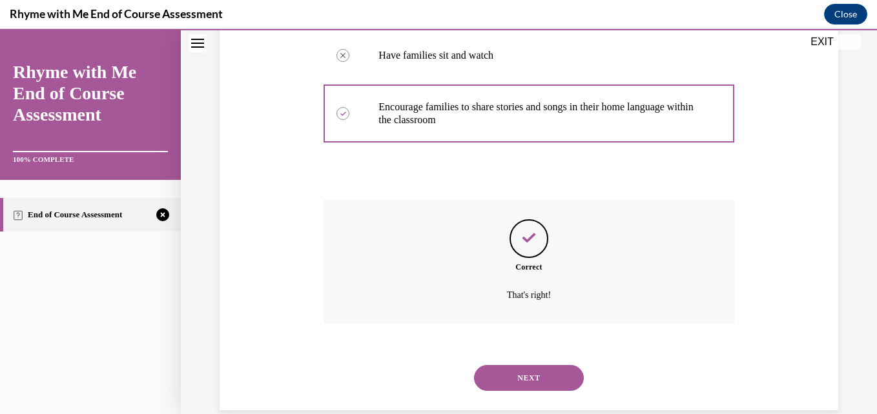
scroll to position [376, 0]
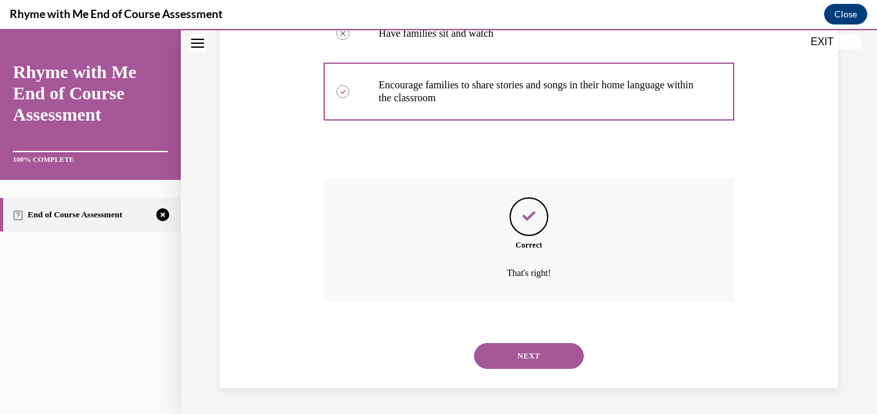
click at [494, 355] on button "NEXT" at bounding box center [529, 356] width 110 height 26
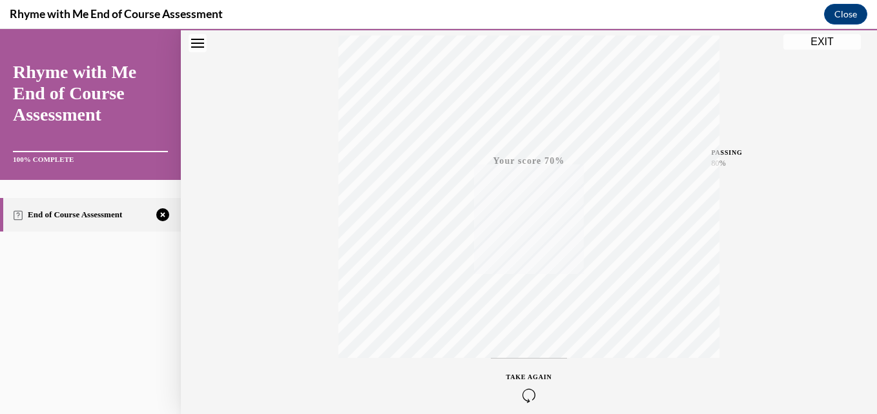
scroll to position [276, 0]
click at [526, 336] on icon "button" at bounding box center [529, 336] width 46 height 14
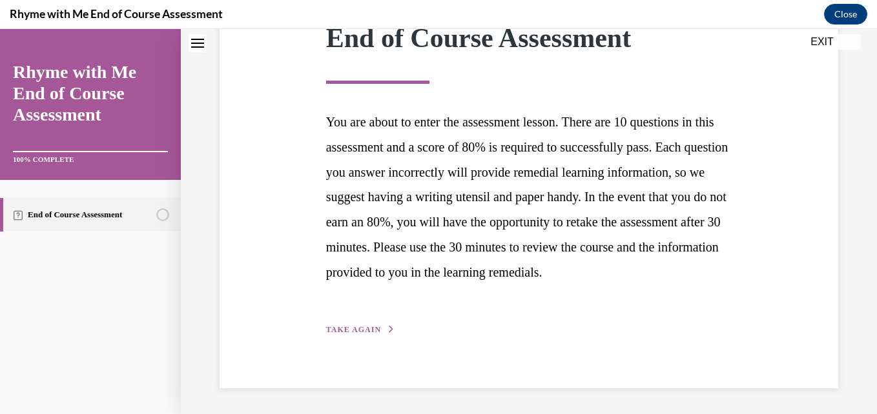
scroll to position [201, 0]
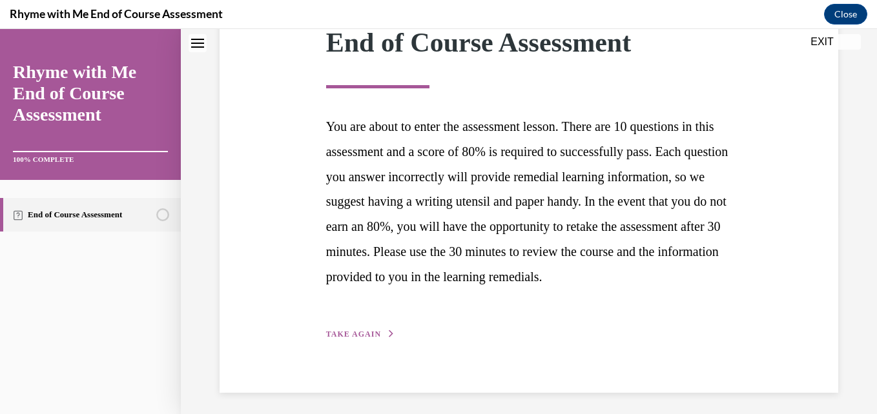
click at [354, 339] on span "TAKE AGAIN" at bounding box center [353, 334] width 55 height 9
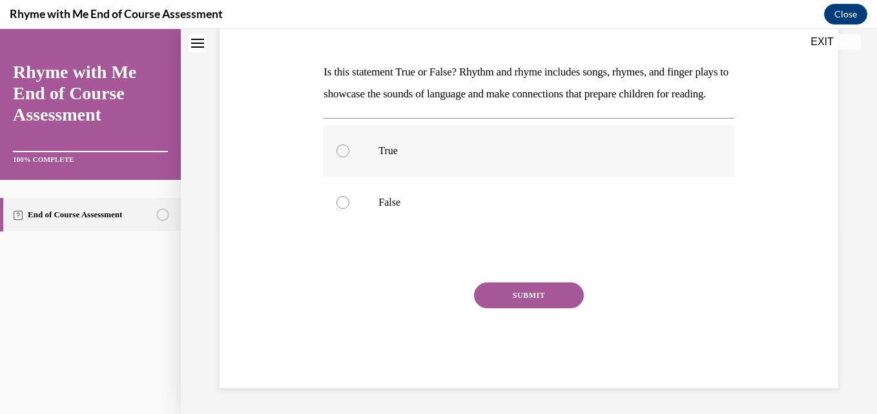
scroll to position [0, 0]
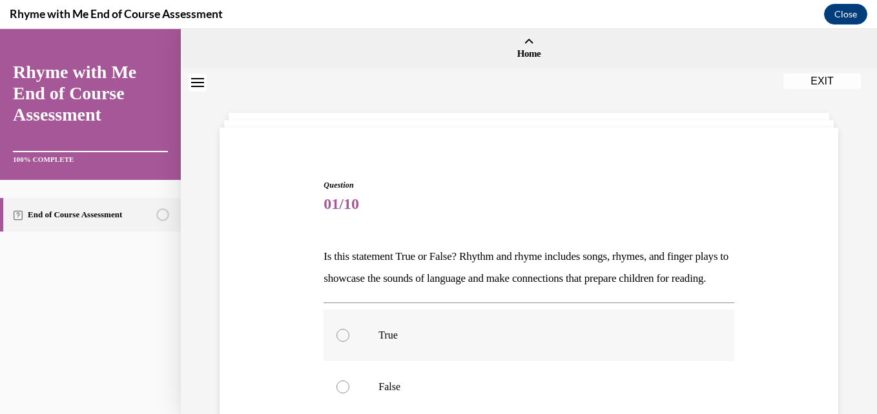
click at [501, 361] on label "True" at bounding box center [528, 336] width 410 height 52
click at [349, 342] on input "True" at bounding box center [342, 335] width 13 height 13
radio input "true"
click at [336, 381] on input "False" at bounding box center [342, 387] width 13 height 13
radio input "true"
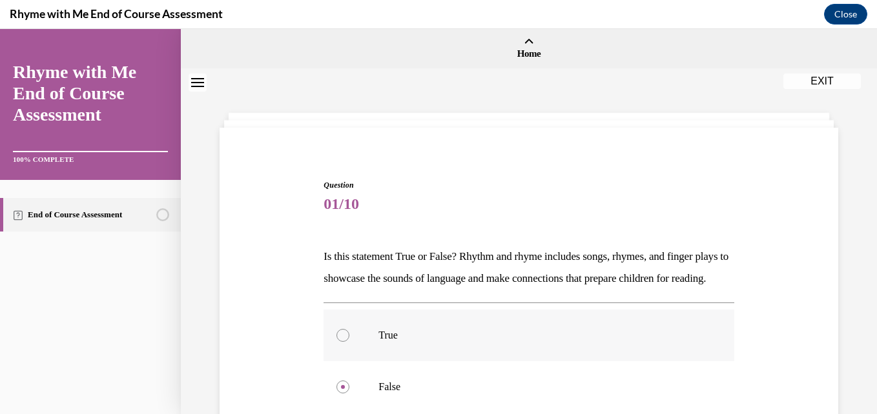
click at [336, 329] on input "True" at bounding box center [342, 335] width 13 height 13
radio input "true"
click at [336, 380] on input "False" at bounding box center [342, 386] width 13 height 13
radio input "true"
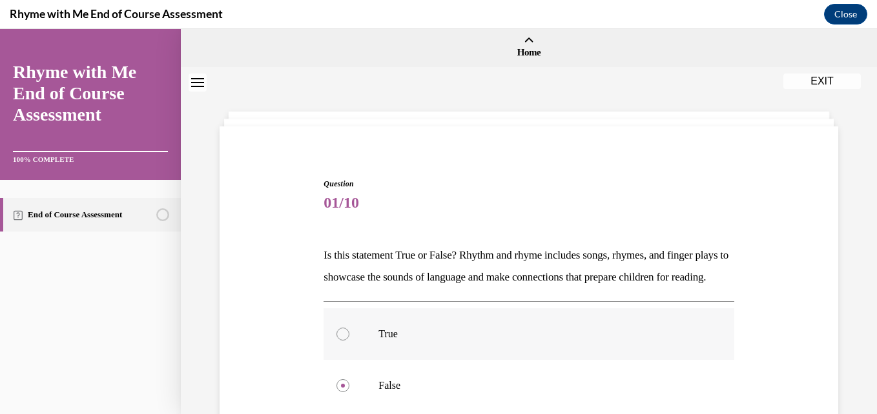
click at [336, 328] on input "True" at bounding box center [342, 334] width 13 height 13
radio input "true"
click at [336, 380] on input "False" at bounding box center [342, 386] width 13 height 13
radio input "true"
click at [336, 328] on input "True" at bounding box center [342, 334] width 13 height 13
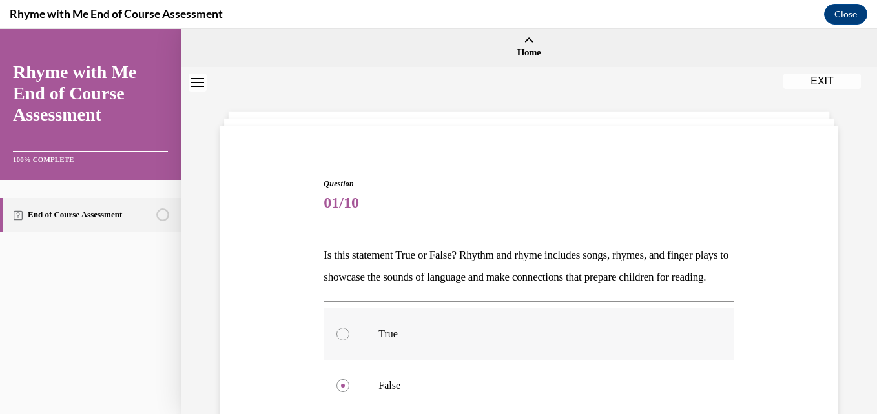
radio input "true"
click at [578, 183] on span "Question" at bounding box center [528, 184] width 410 height 12
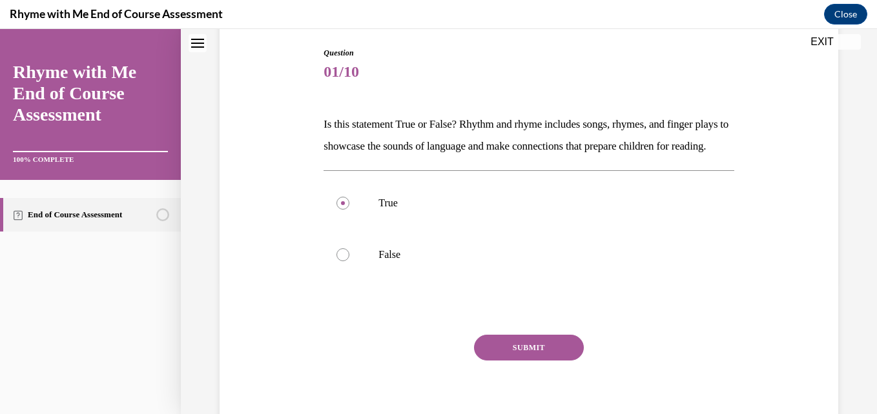
scroll to position [156, 0]
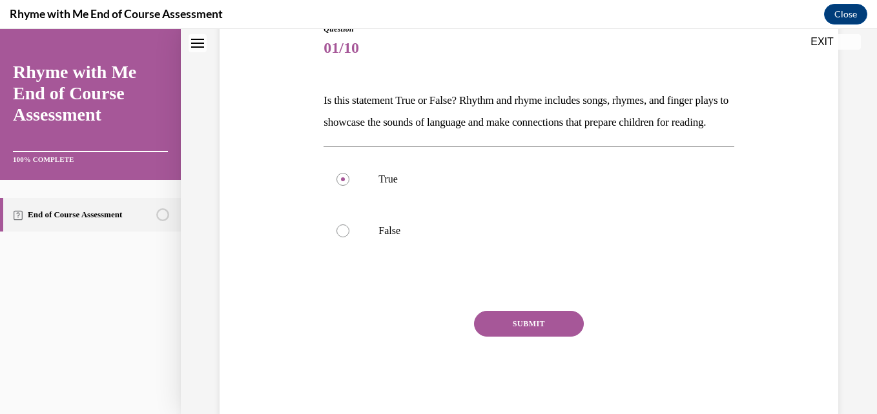
click at [556, 337] on button "SUBMIT" at bounding box center [529, 324] width 110 height 26
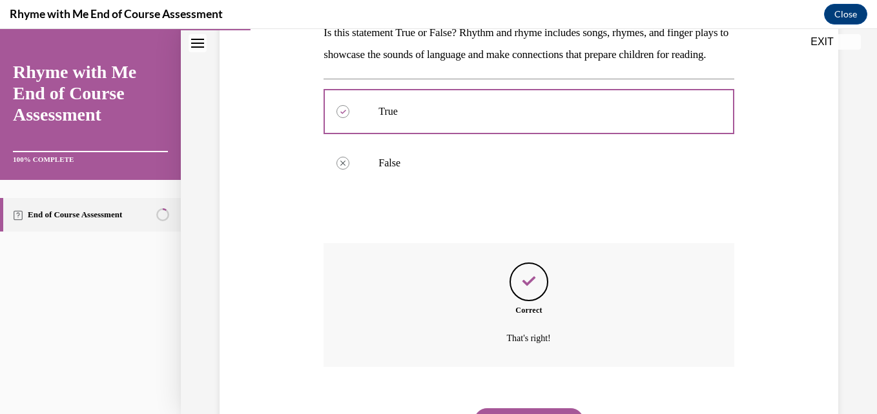
scroll to position [311, 0]
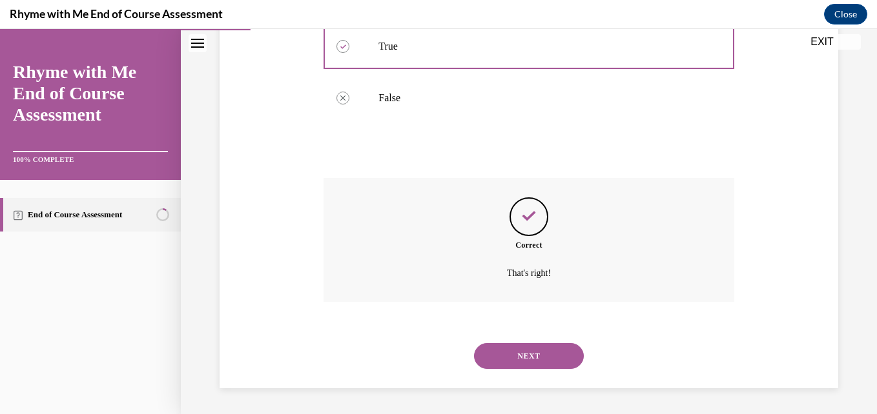
click at [524, 350] on button "NEXT" at bounding box center [529, 356] width 110 height 26
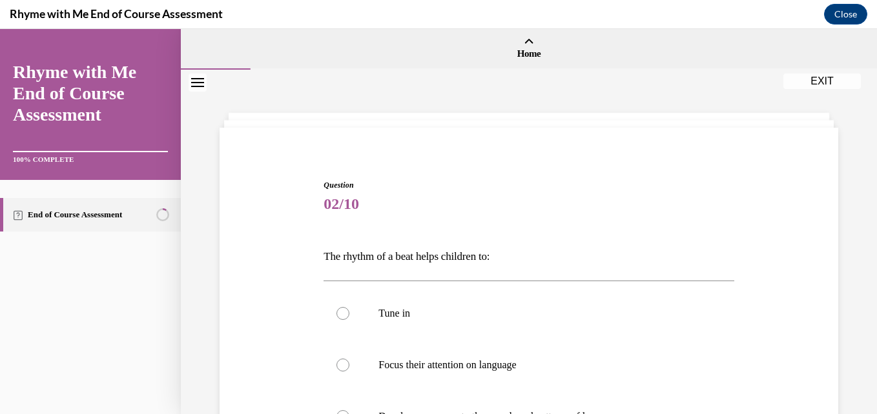
click at [661, 250] on p "The rhythm of a beat helps children to:" at bounding box center [528, 257] width 410 height 22
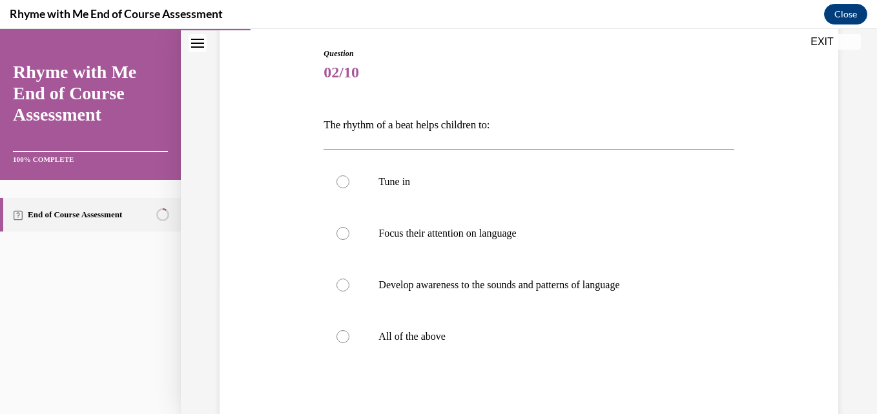
scroll to position [155, 0]
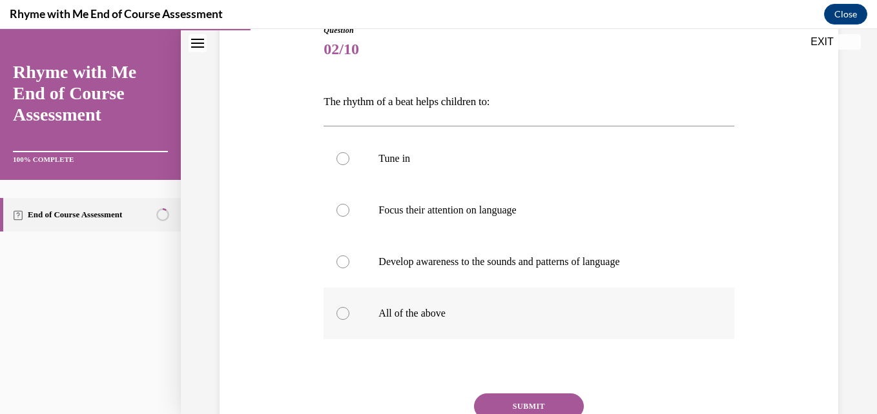
click at [341, 314] on div at bounding box center [342, 313] width 13 height 13
click at [341, 314] on input "All of the above" at bounding box center [342, 313] width 13 height 13
radio input "true"
click at [481, 397] on button "SUBMIT" at bounding box center [529, 407] width 110 height 26
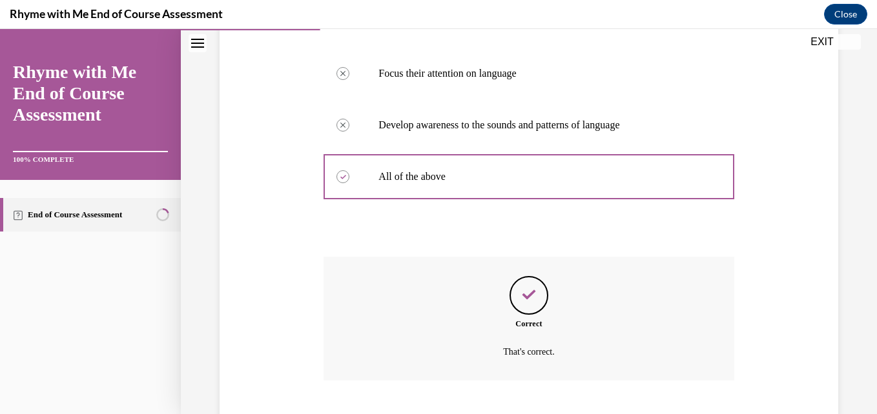
scroll to position [371, 0]
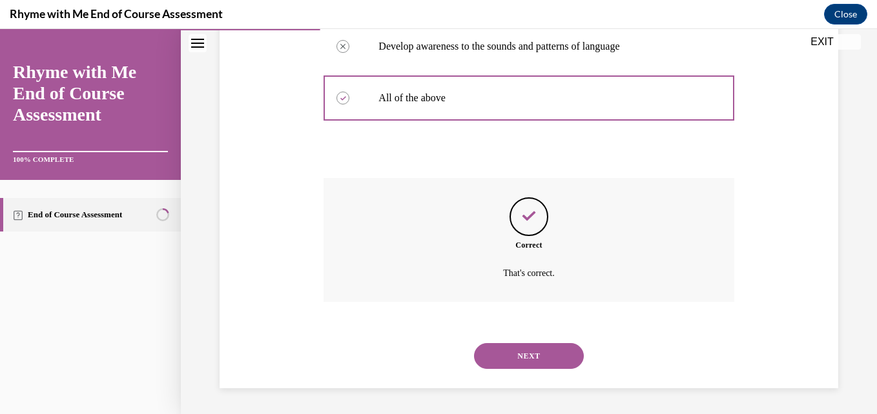
click at [515, 342] on div "NEXT" at bounding box center [528, 356] width 410 height 52
click at [507, 356] on button "NEXT" at bounding box center [529, 356] width 110 height 26
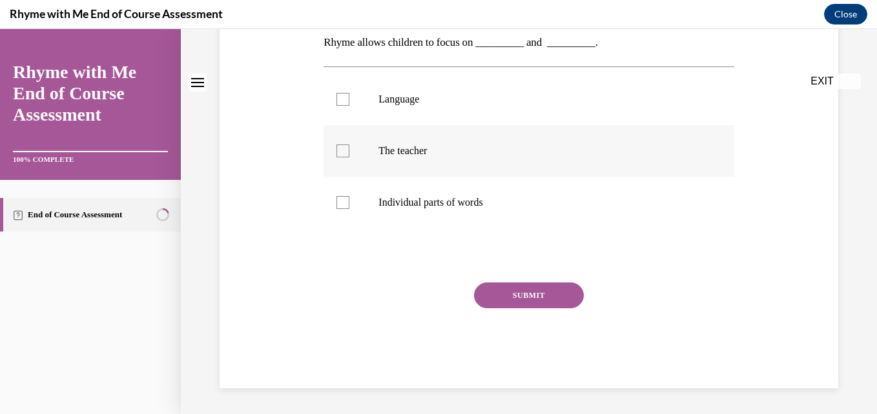
scroll to position [0, 0]
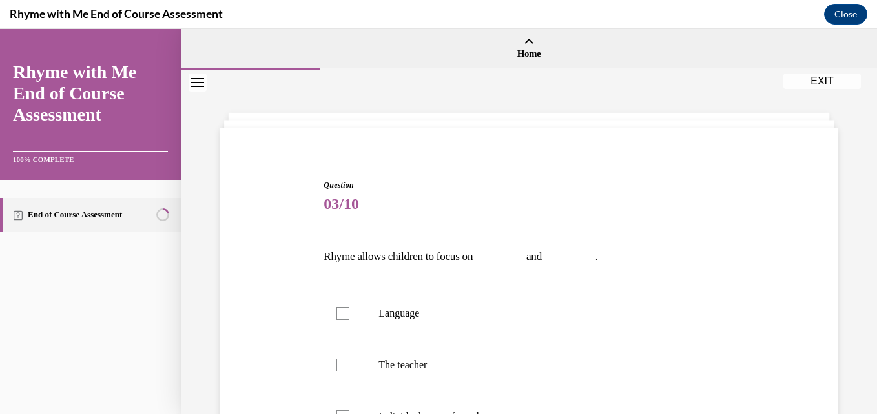
click at [615, 281] on div "Language The teacher Individual parts of words" at bounding box center [528, 365] width 410 height 168
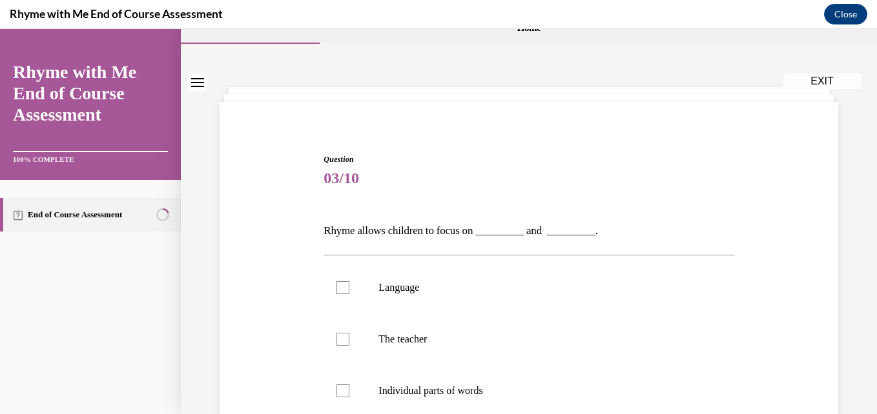
scroll to position [129, 0]
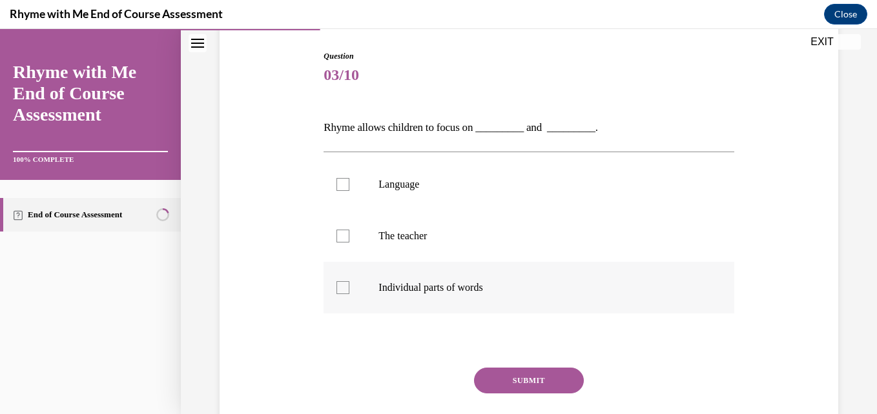
click at [345, 287] on div at bounding box center [342, 287] width 13 height 13
click at [345, 287] on input "Individual parts of words" at bounding box center [342, 287] width 13 height 13
checkbox input "true"
click at [338, 182] on div at bounding box center [342, 184] width 13 height 13
click at [338, 182] on input "Language" at bounding box center [342, 184] width 13 height 13
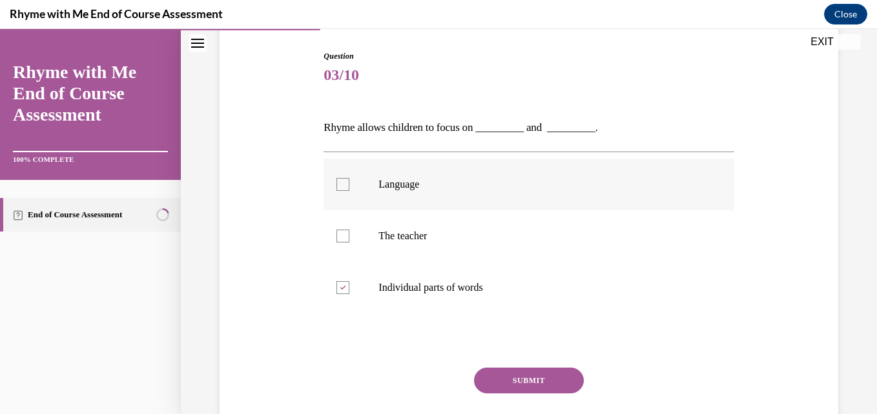
checkbox input "true"
click at [526, 376] on button "SUBMIT" at bounding box center [529, 381] width 110 height 26
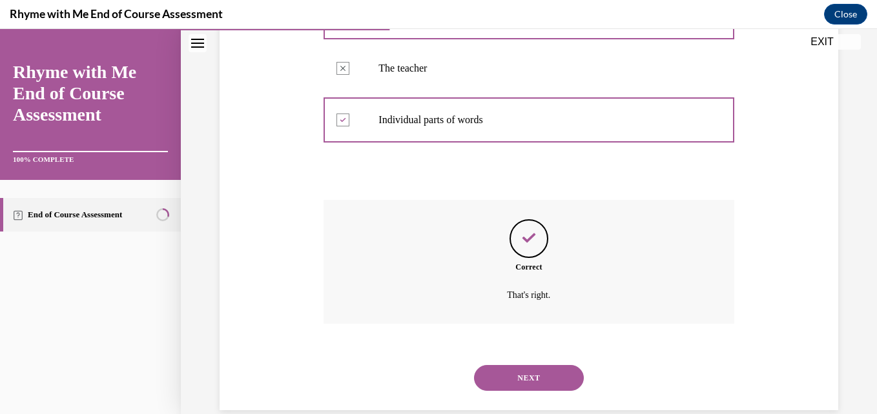
scroll to position [319, 0]
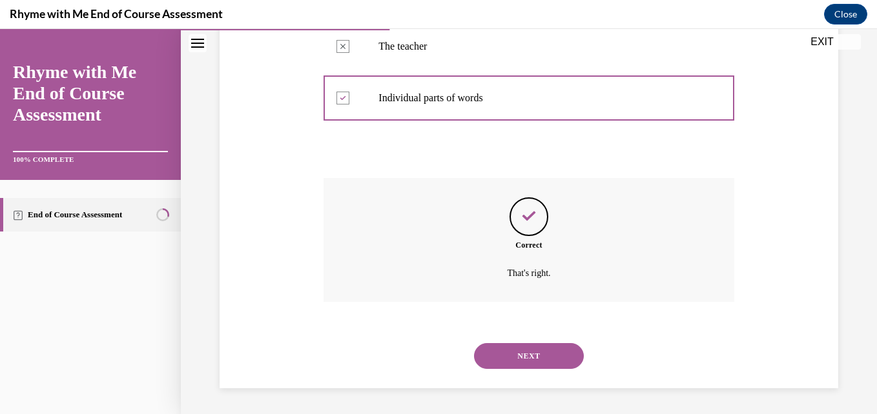
click at [525, 356] on button "NEXT" at bounding box center [529, 356] width 110 height 26
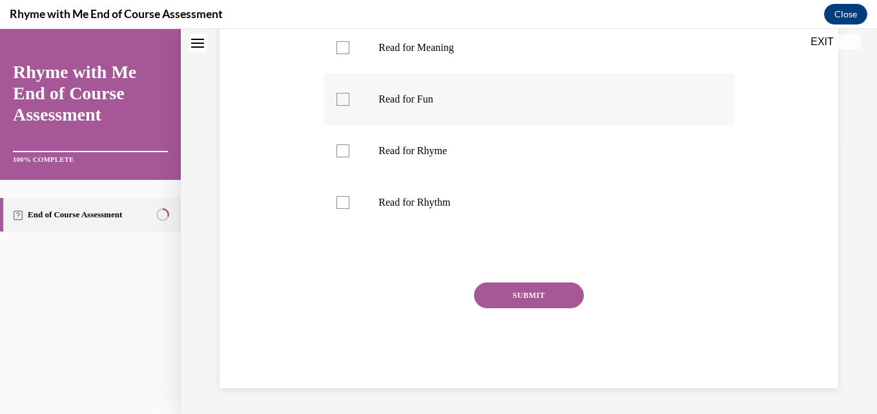
scroll to position [0, 0]
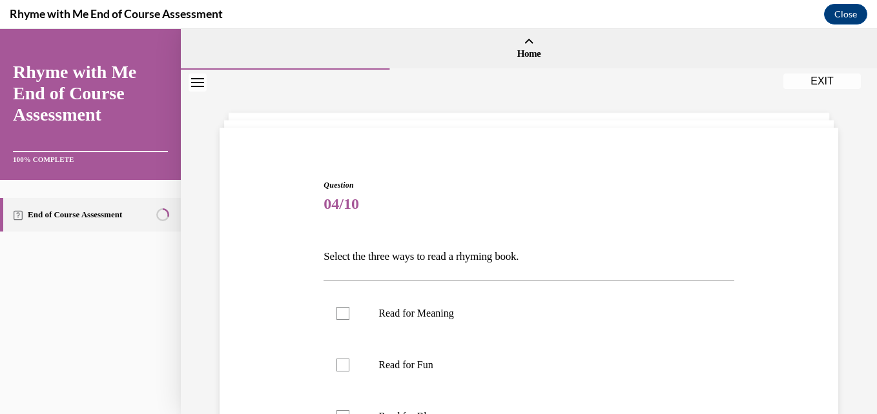
click at [578, 247] on p "Select the three ways to read a rhyming book." at bounding box center [528, 257] width 410 height 22
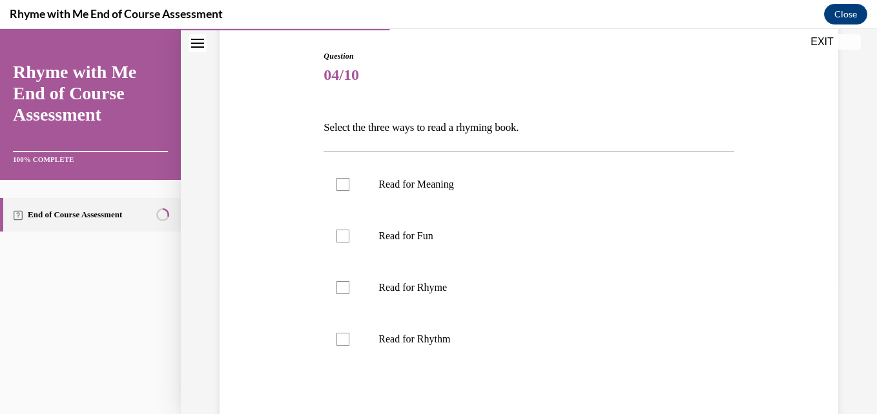
scroll to position [155, 0]
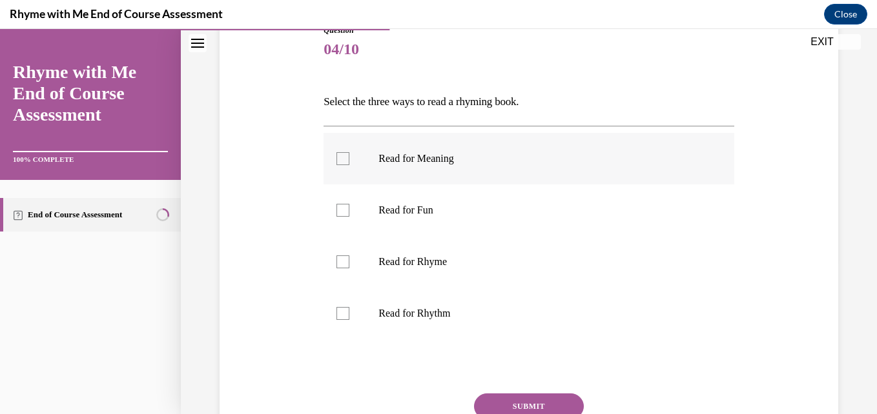
click at [339, 159] on div at bounding box center [342, 158] width 13 height 13
click at [339, 159] on input "Read for Meaning" at bounding box center [342, 158] width 13 height 13
checkbox input "true"
click at [342, 259] on div at bounding box center [342, 262] width 13 height 13
click at [342, 259] on input "Read for Rhyme" at bounding box center [342, 262] width 13 height 13
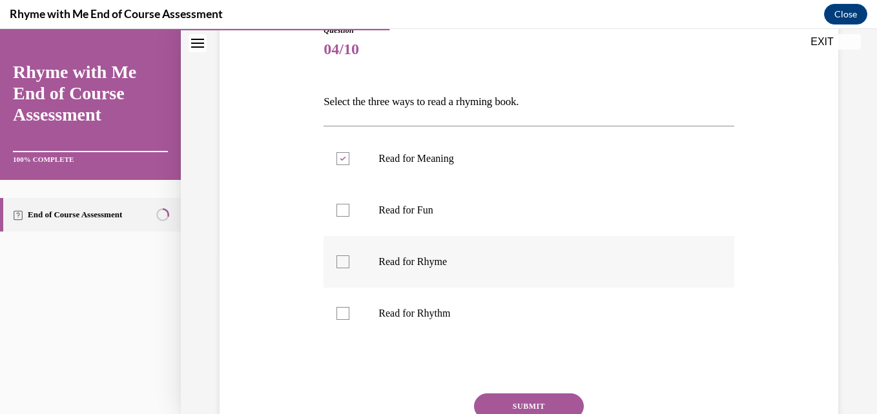
checkbox input "true"
click at [342, 309] on div at bounding box center [342, 313] width 13 height 13
click at [342, 309] on input "Read for Rhythm" at bounding box center [342, 313] width 13 height 13
checkbox input "true"
click at [509, 396] on button "SUBMIT" at bounding box center [529, 407] width 110 height 26
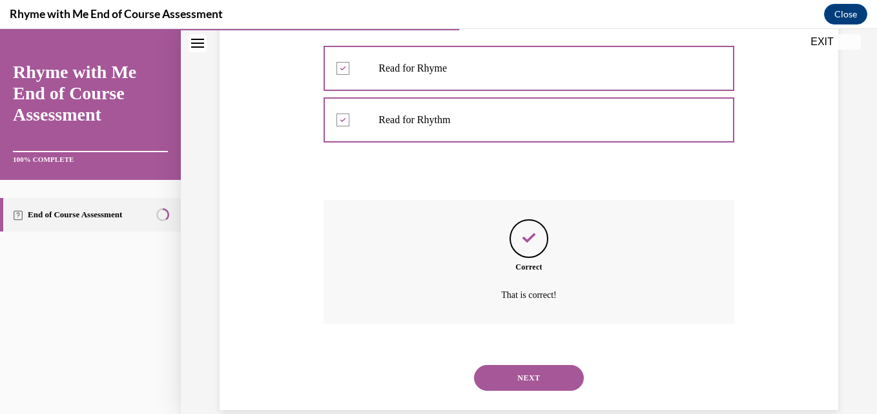
scroll to position [371, 0]
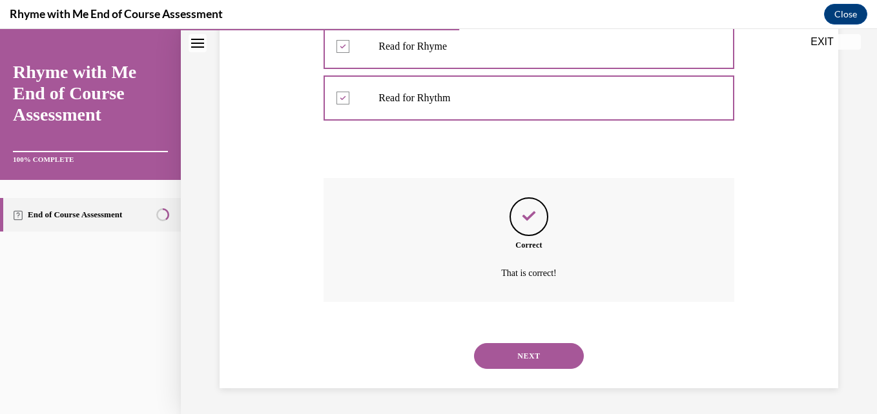
click at [514, 355] on button "NEXT" at bounding box center [529, 356] width 110 height 26
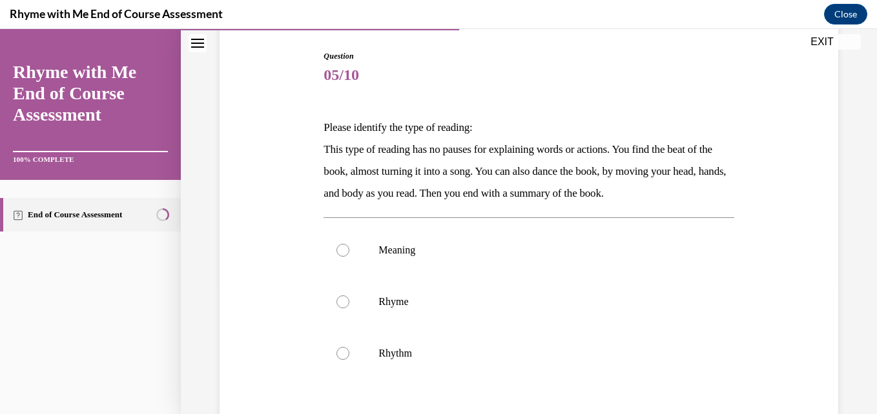
scroll to position [155, 0]
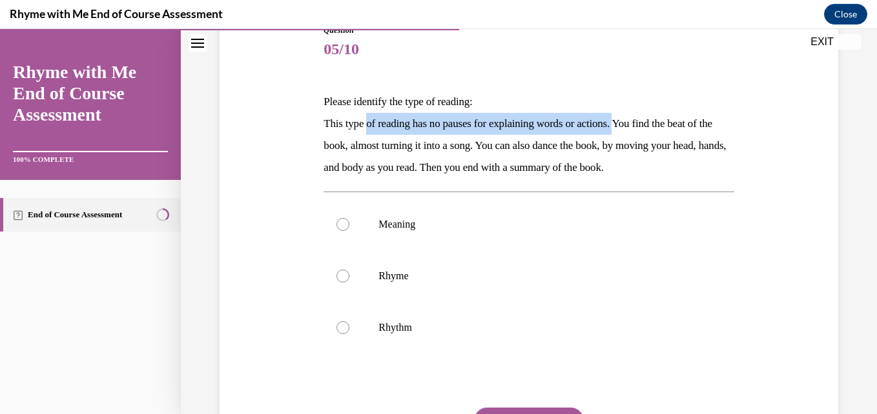
drag, startPoint x: 369, startPoint y: 113, endPoint x: 633, endPoint y: 121, distance: 264.8
click at [633, 121] on p "This type of reading has no pauses for explaining words or actions. You find th…" at bounding box center [528, 146] width 410 height 66
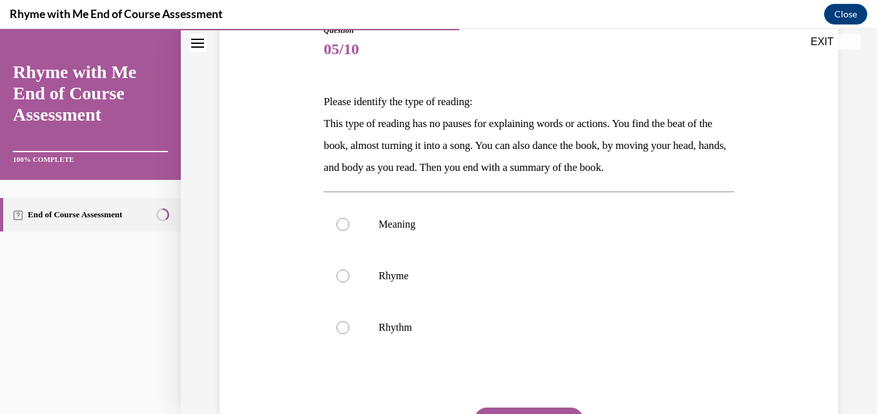
drag, startPoint x: 633, startPoint y: 121, endPoint x: 753, endPoint y: 146, distance: 122.0
drag, startPoint x: 753, startPoint y: 146, endPoint x: 459, endPoint y: 80, distance: 301.0
click at [459, 80] on div "Question 05/10 Please identify the type of reading: This type of reading has no…" at bounding box center [528, 269] width 410 height 489
click at [771, 161] on div "Question 05/10 Please identify the type of reading: This type of reading has no…" at bounding box center [528, 250] width 625 height 528
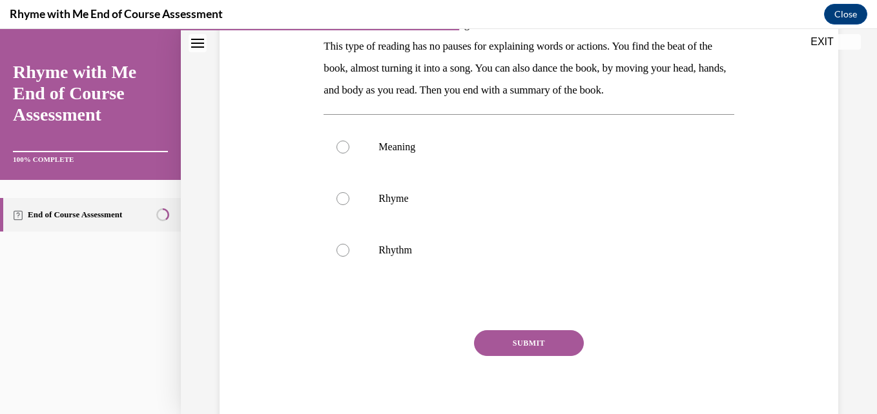
scroll to position [207, 0]
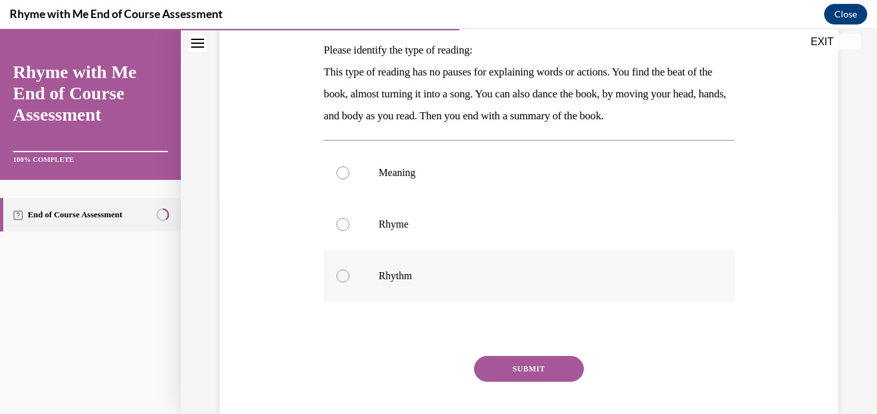
click at [342, 279] on div at bounding box center [342, 276] width 13 height 13
click at [342, 279] on input "Rhythm" at bounding box center [342, 276] width 13 height 13
radio input "true"
click at [501, 363] on button "SUBMIT" at bounding box center [529, 369] width 110 height 26
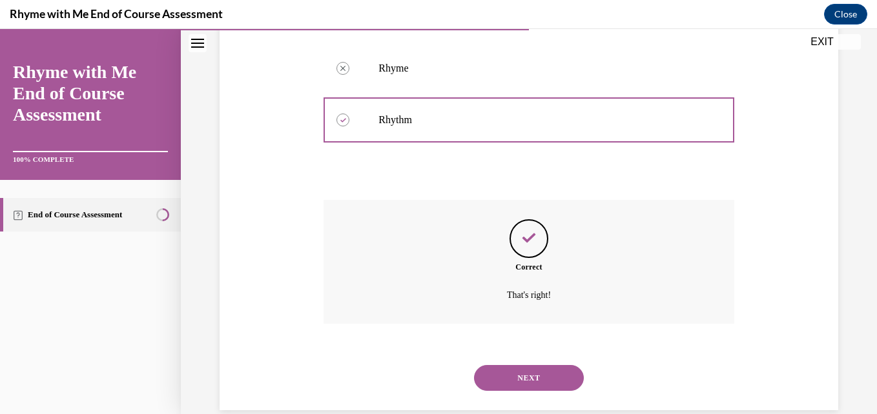
scroll to position [385, 0]
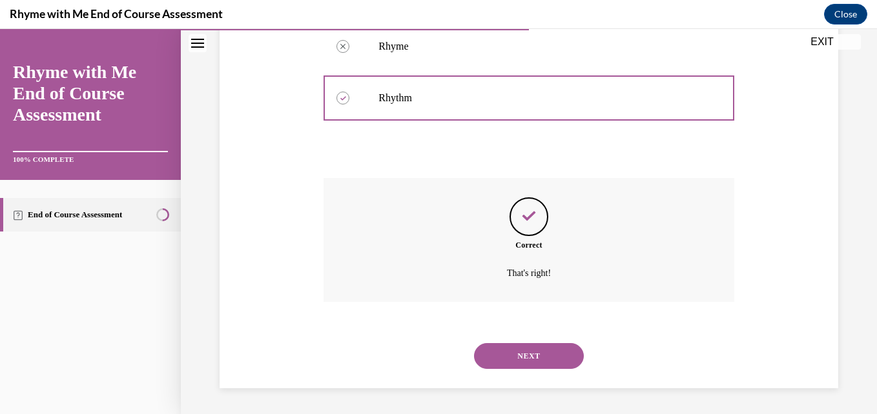
click at [497, 358] on button "NEXT" at bounding box center [529, 356] width 110 height 26
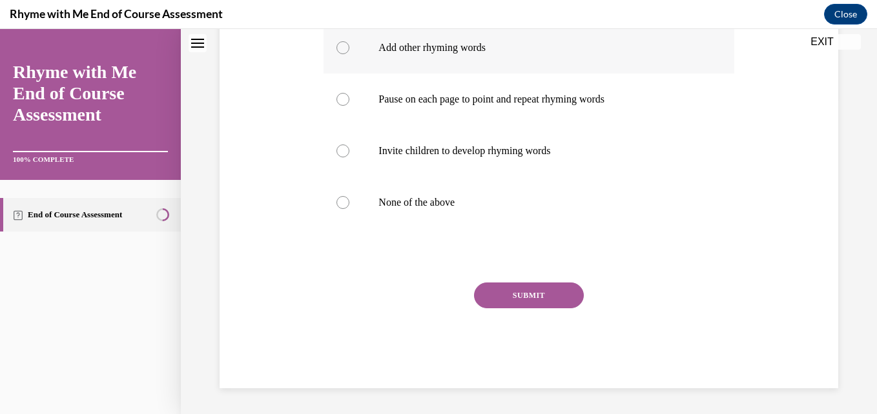
scroll to position [0, 0]
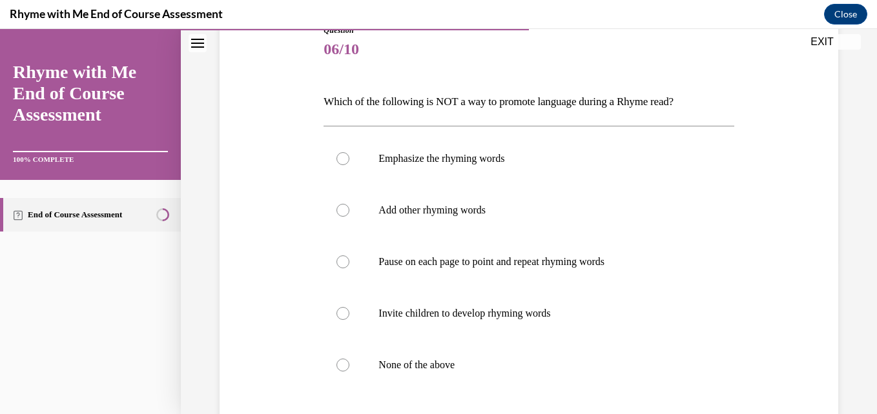
scroll to position [181, 0]
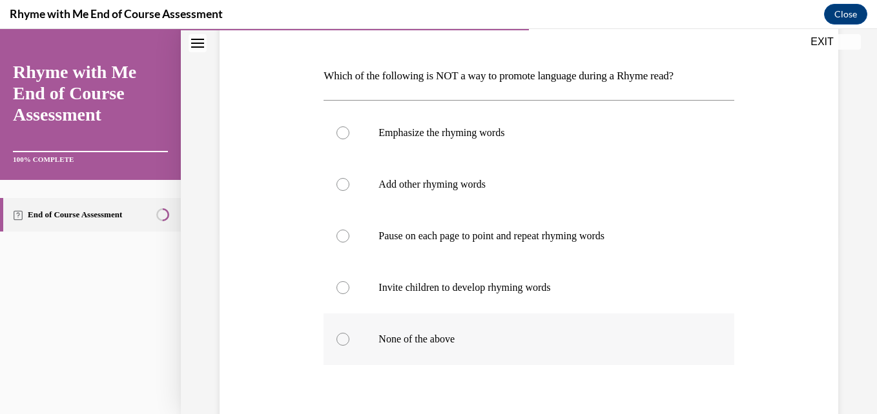
click at [343, 340] on div at bounding box center [342, 339] width 13 height 13
click at [343, 340] on input "None of the above" at bounding box center [342, 339] width 13 height 13
radio input "true"
click at [656, 332] on label "None of the above" at bounding box center [528, 340] width 410 height 52
click at [349, 333] on input "None of the above" at bounding box center [342, 339] width 13 height 13
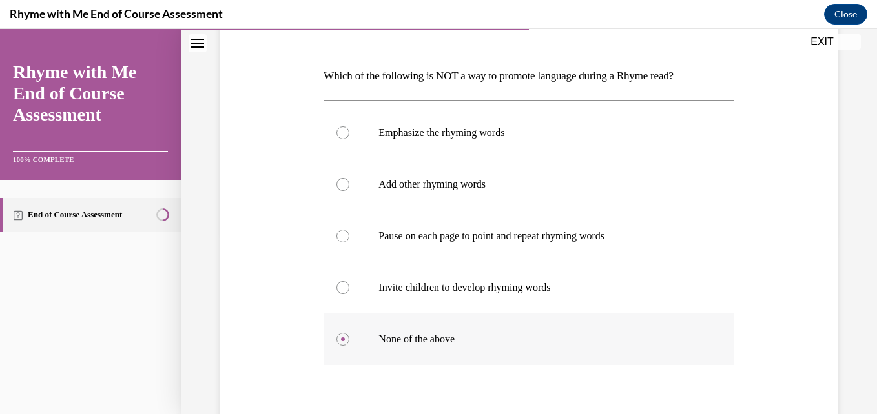
click at [336, 127] on input "Emphasize the rhyming words" at bounding box center [342, 133] width 13 height 13
radio input "true"
click at [336, 178] on input "Add other rhyming words" at bounding box center [342, 184] width 13 height 13
radio input "true"
click at [336, 230] on input "Pause on each page to point and repeat rhyming words" at bounding box center [342, 236] width 13 height 13
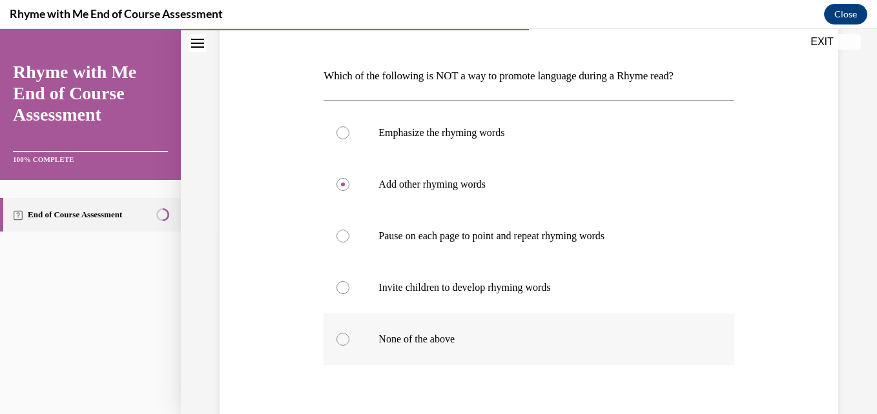
radio input "true"
click at [336, 281] on input "Invite children to develop rhyming words" at bounding box center [342, 287] width 13 height 13
radio input "true"
click at [336, 333] on input "None of the above" at bounding box center [342, 339] width 13 height 13
radio input "true"
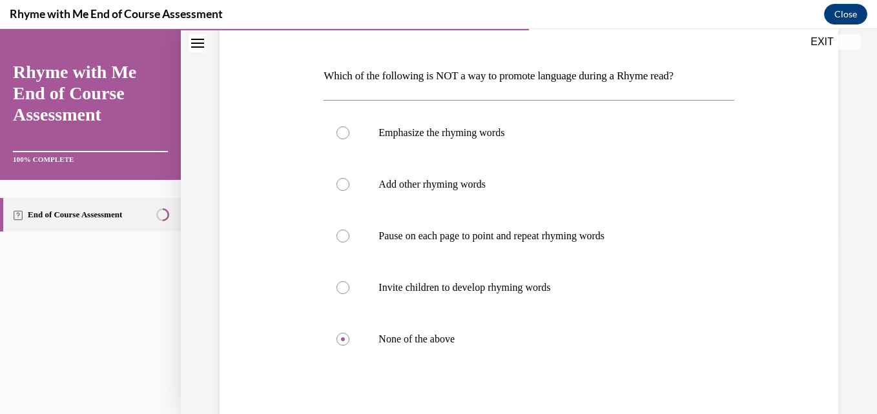
click at [798, 328] on div "Question 06/10 Which of the following is NOT a way to promote language during a…" at bounding box center [528, 242] width 625 height 565
drag, startPoint x: 872, startPoint y: 405, endPoint x: 611, endPoint y: 350, distance: 267.3
drag, startPoint x: 611, startPoint y: 350, endPoint x: 740, endPoint y: 372, distance: 131.0
click at [740, 372] on div "Question 06/10 Which of the following is NOT a way to promote language during a…" at bounding box center [528, 242] width 625 height 565
drag, startPoint x: 871, startPoint y: 406, endPoint x: 564, endPoint y: 369, distance: 309.4
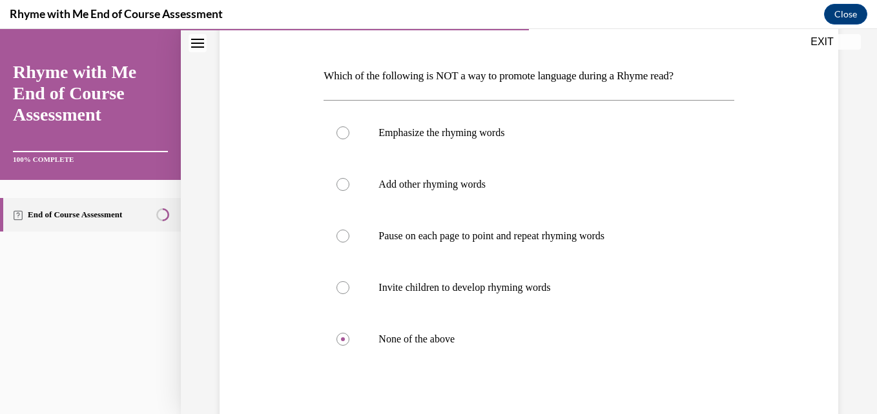
drag, startPoint x: 564, startPoint y: 369, endPoint x: 645, endPoint y: 380, distance: 81.4
drag, startPoint x: 645, startPoint y: 380, endPoint x: 738, endPoint y: 34, distance: 358.4
click at [738, 34] on div "Question 06/10 Which of the following is NOT a way to promote language during a…" at bounding box center [528, 242] width 625 height 565
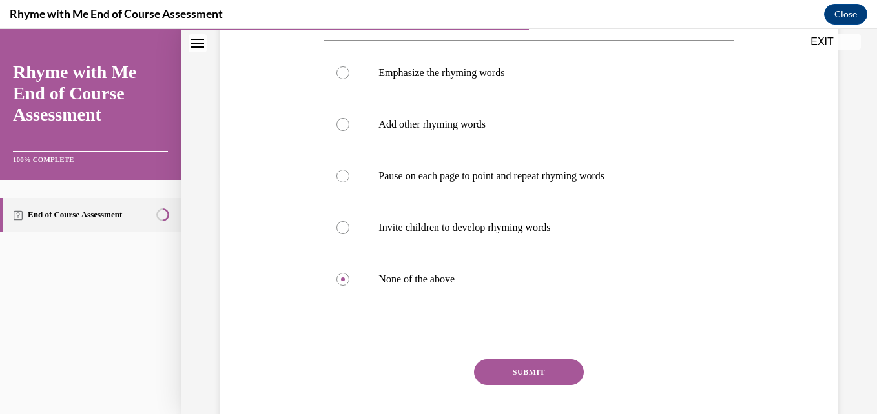
scroll to position [301, 0]
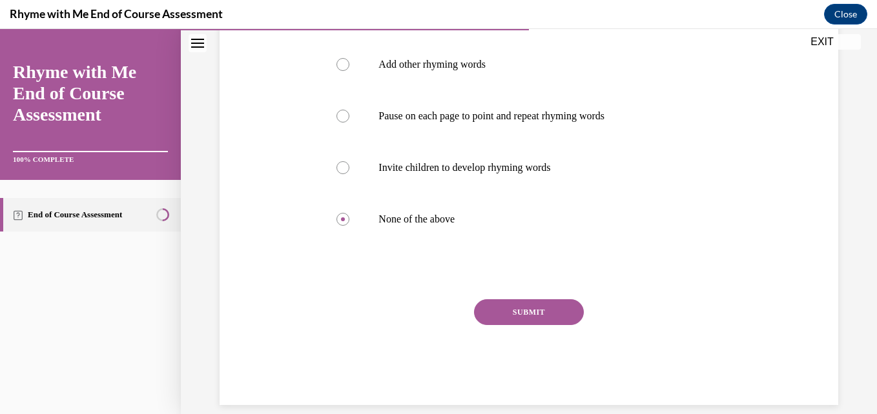
click at [532, 314] on button "SUBMIT" at bounding box center [529, 313] width 110 height 26
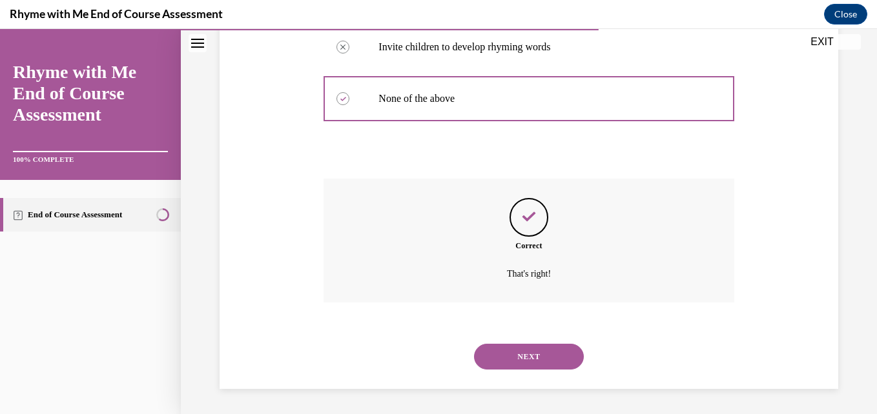
scroll to position [422, 0]
click at [503, 352] on button "NEXT" at bounding box center [529, 356] width 110 height 26
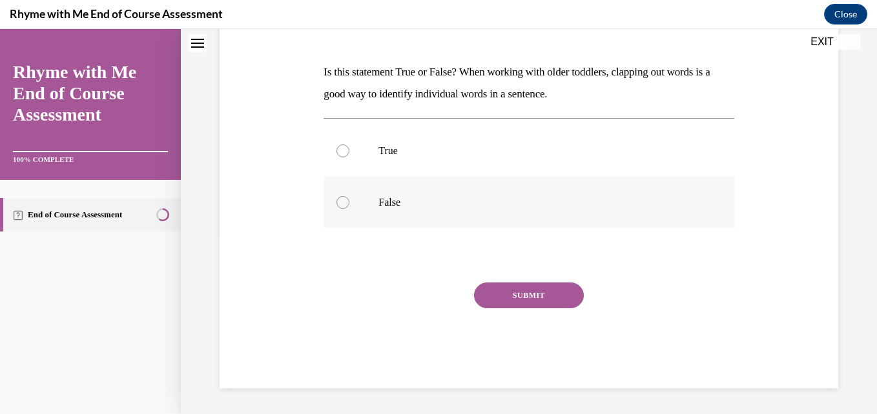
scroll to position [0, 0]
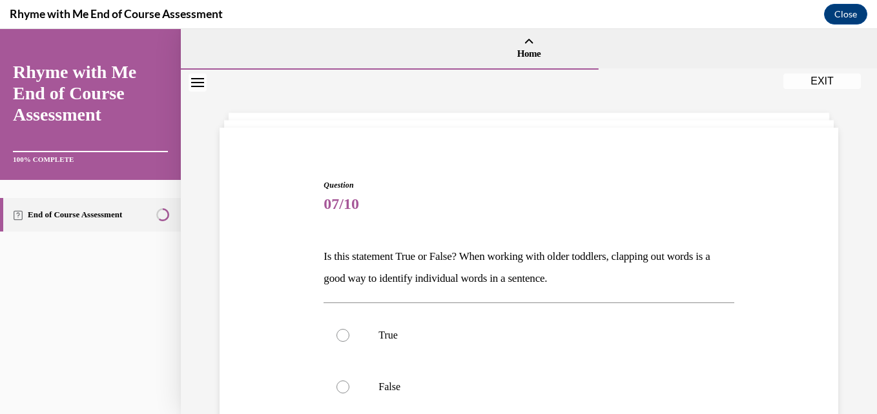
click at [607, 193] on span "07/10" at bounding box center [528, 204] width 410 height 26
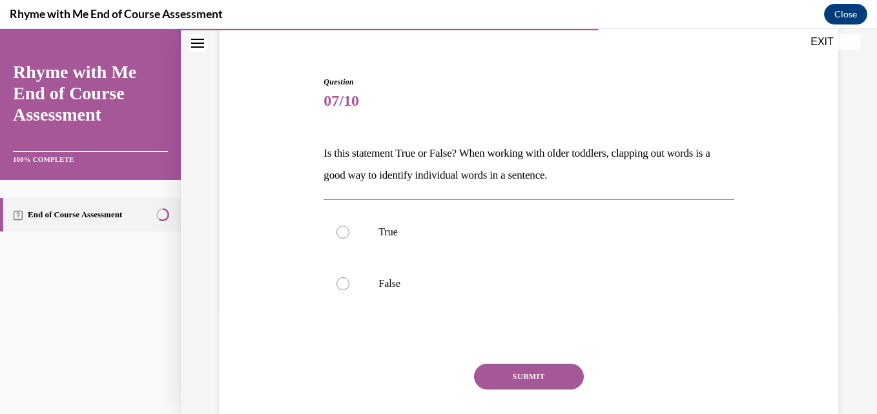
scroll to position [129, 0]
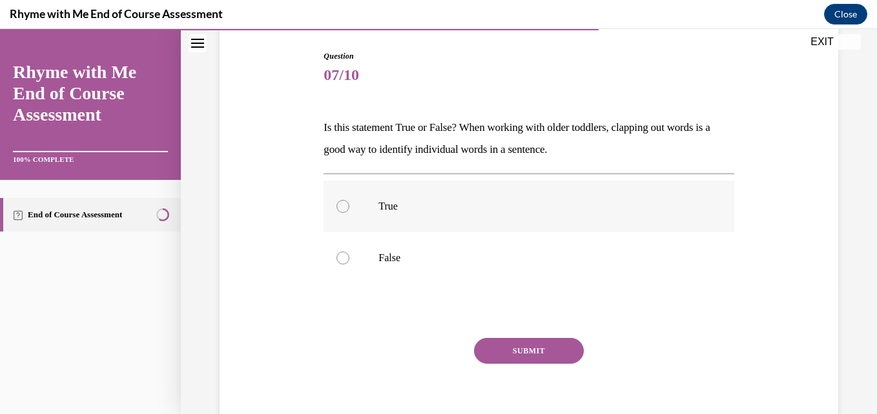
click at [338, 205] on div at bounding box center [342, 206] width 13 height 13
click at [338, 205] on input "True" at bounding box center [342, 206] width 13 height 13
radio input "true"
click at [522, 348] on button "SUBMIT" at bounding box center [529, 351] width 110 height 26
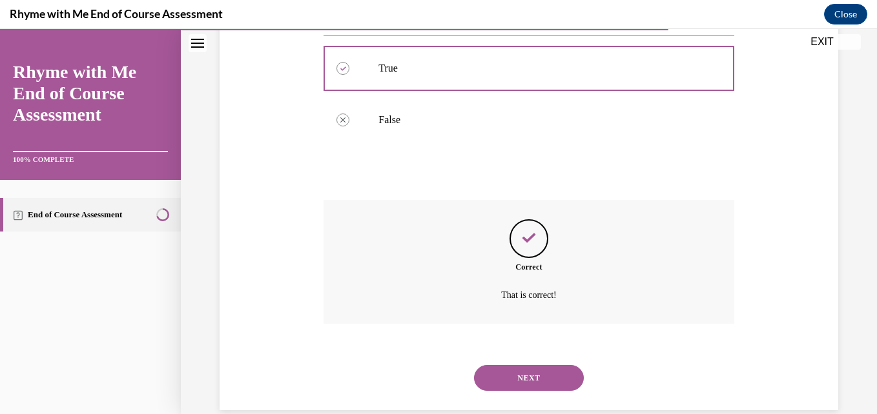
scroll to position [289, 0]
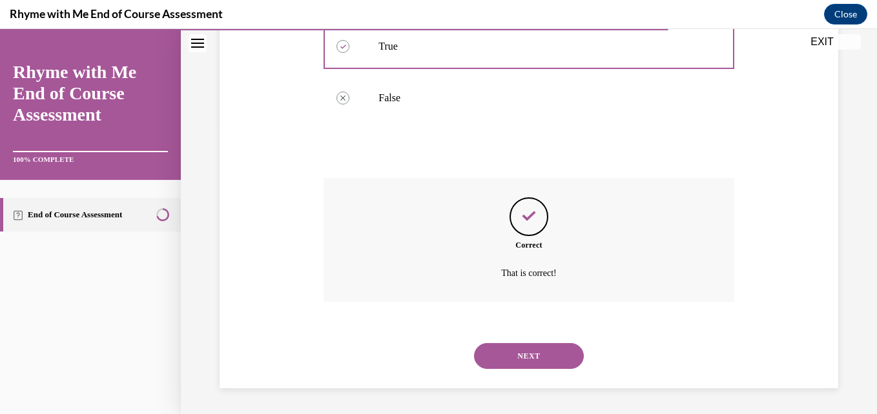
click at [491, 358] on button "NEXT" at bounding box center [529, 356] width 110 height 26
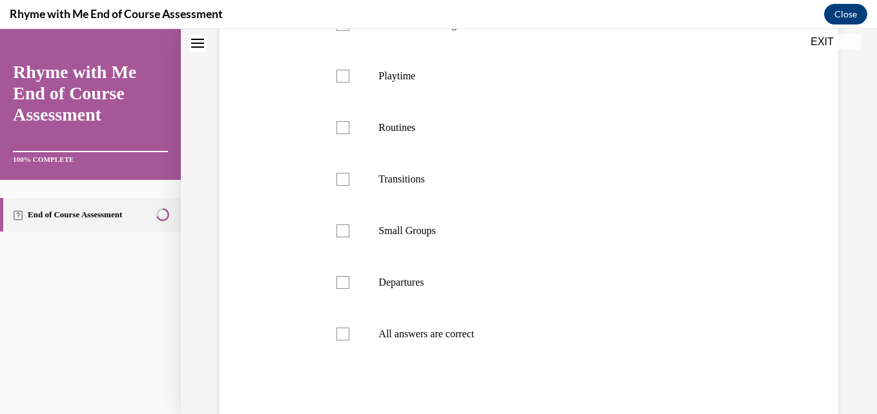
scroll to position [0, 0]
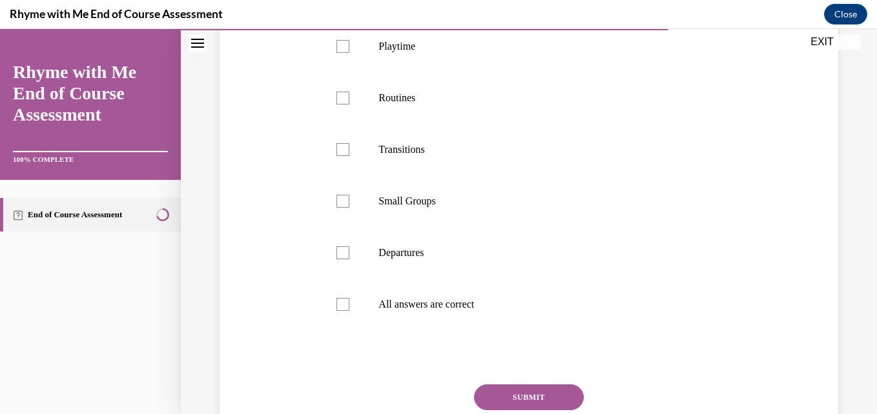
scroll to position [336, 0]
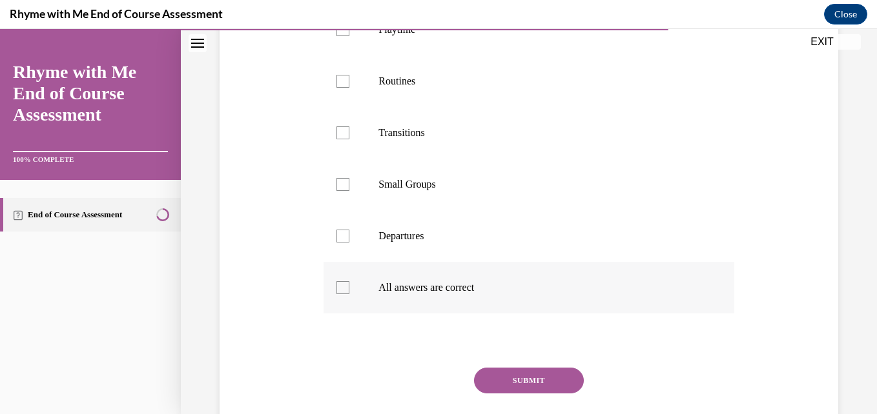
click at [341, 294] on div at bounding box center [342, 287] width 13 height 13
click at [341, 294] on input "All answers are correct" at bounding box center [342, 287] width 13 height 13
checkbox input "true"
click at [518, 394] on button "SUBMIT" at bounding box center [529, 381] width 110 height 26
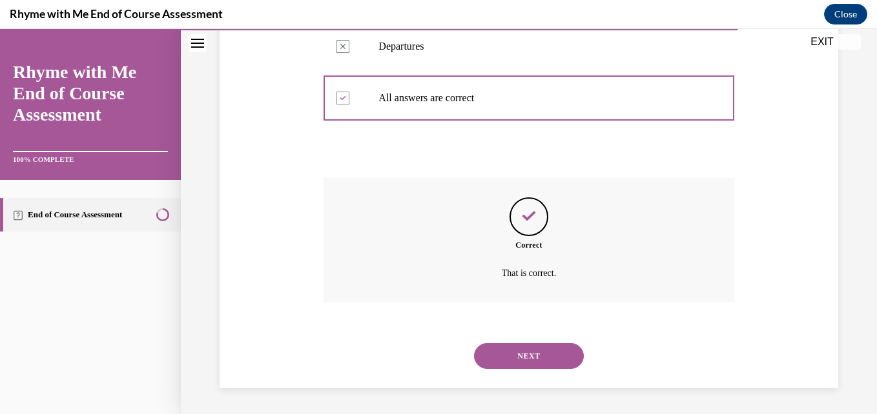
scroll to position [547, 0]
click at [523, 349] on button "NEXT" at bounding box center [529, 356] width 110 height 26
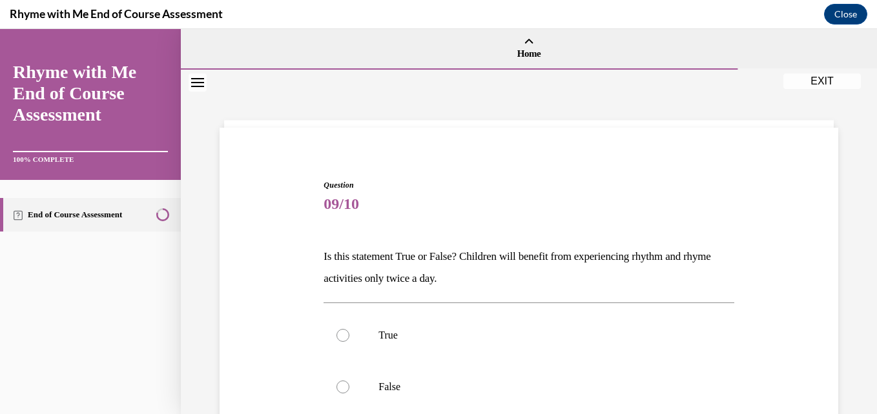
click at [561, 132] on div "Question 09/10 Is this statement True or False? Children will benefit from expe…" at bounding box center [528, 350] width 618 height 445
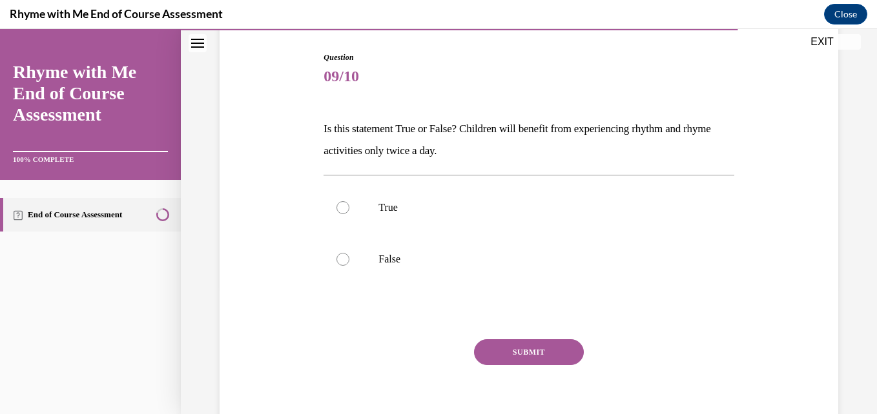
scroll to position [129, 0]
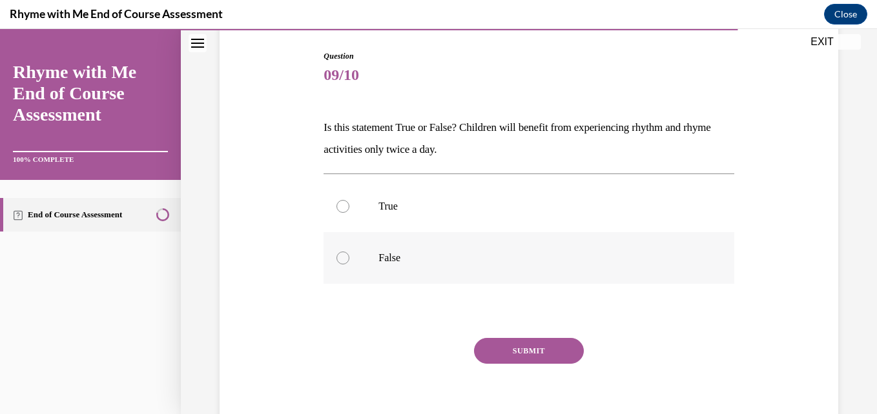
click at [337, 258] on div at bounding box center [342, 258] width 13 height 13
click at [337, 258] on input "False" at bounding box center [342, 258] width 13 height 13
radio input "true"
click at [511, 353] on button "SUBMIT" at bounding box center [529, 351] width 110 height 26
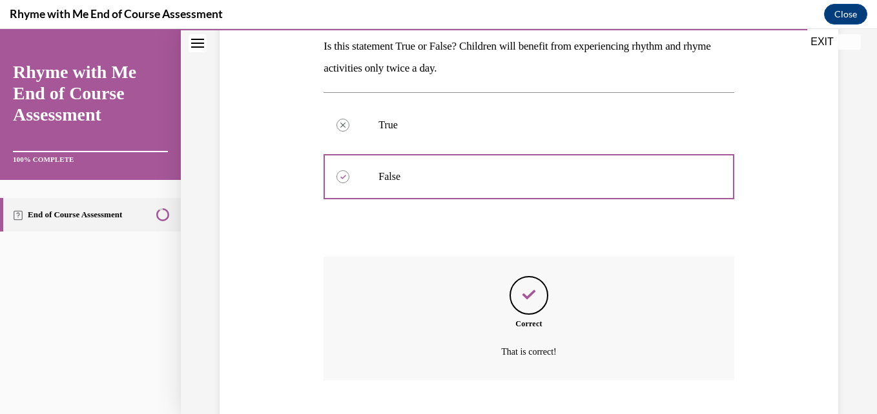
scroll to position [289, 0]
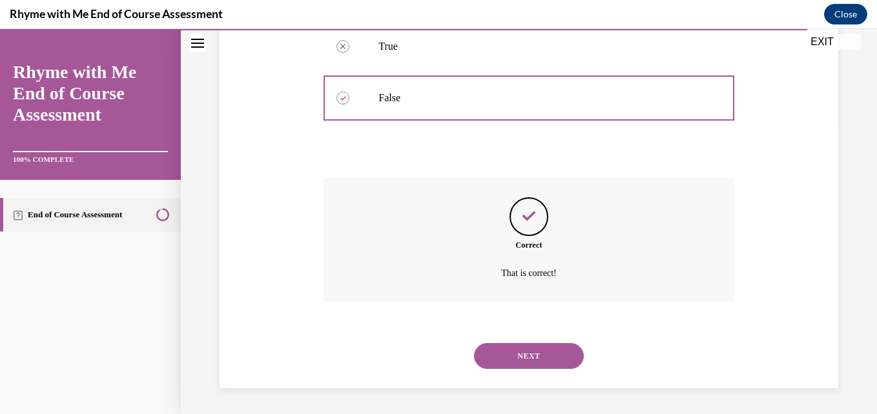
click at [511, 355] on button "NEXT" at bounding box center [529, 356] width 110 height 26
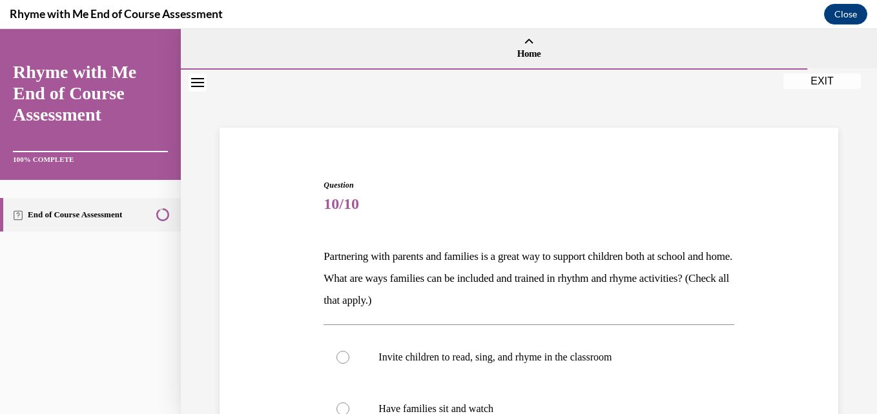
click at [557, 194] on span "10/10" at bounding box center [528, 204] width 410 height 26
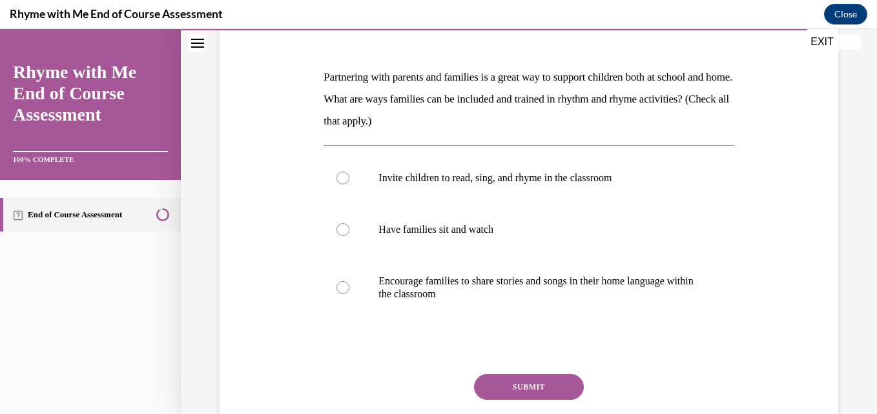
scroll to position [181, 0]
click at [339, 174] on div at bounding box center [342, 176] width 13 height 13
click at [339, 174] on input "Invite children to read, sing, and rhyme in the classroom" at bounding box center [342, 176] width 13 height 13
radio input "true"
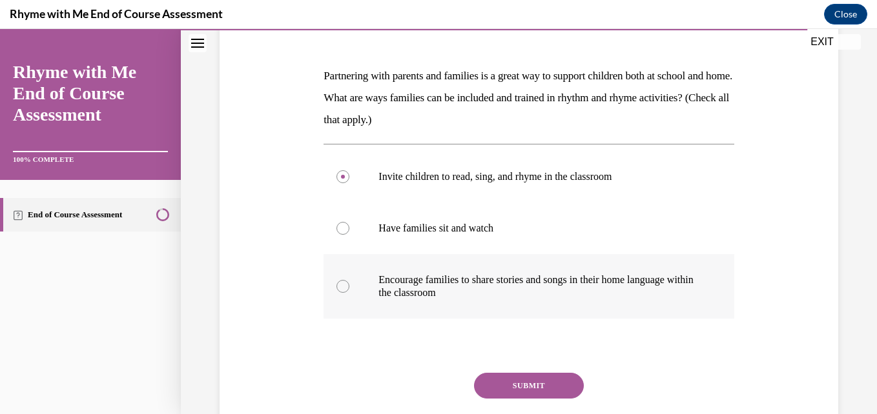
click at [349, 284] on label "Encourage families to share stories and songs in their home language within the…" at bounding box center [528, 286] width 410 height 65
click at [349, 284] on input "Encourage families to share stories and songs in their home language within the…" at bounding box center [342, 286] width 13 height 13
radio input "true"
click at [349, 283] on label "Encourage families to share stories and songs in their home language within the…" at bounding box center [528, 286] width 410 height 65
click at [349, 283] on input "Encourage families to share stories and songs in their home language within the…" at bounding box center [342, 286] width 13 height 13
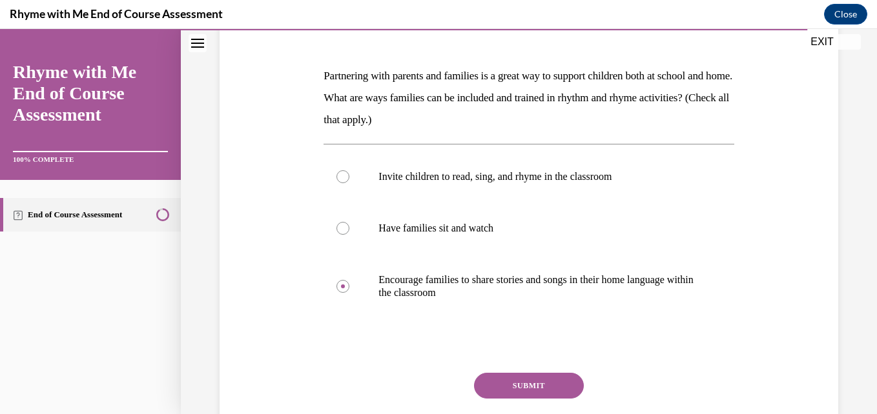
click at [516, 376] on button "SUBMIT" at bounding box center [529, 386] width 110 height 26
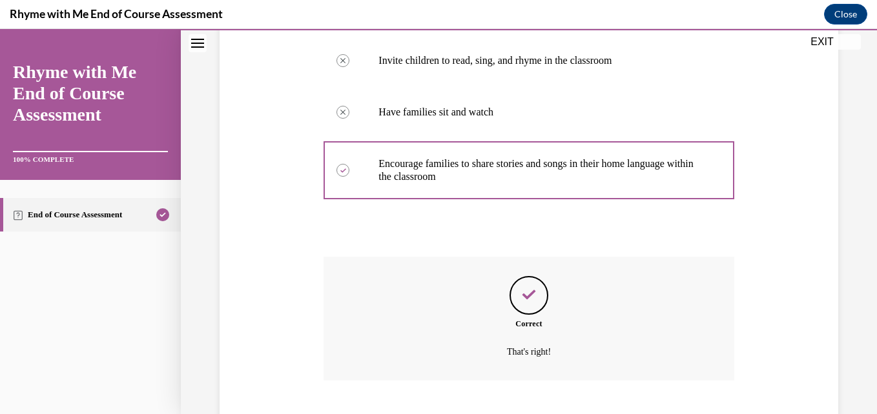
scroll to position [376, 0]
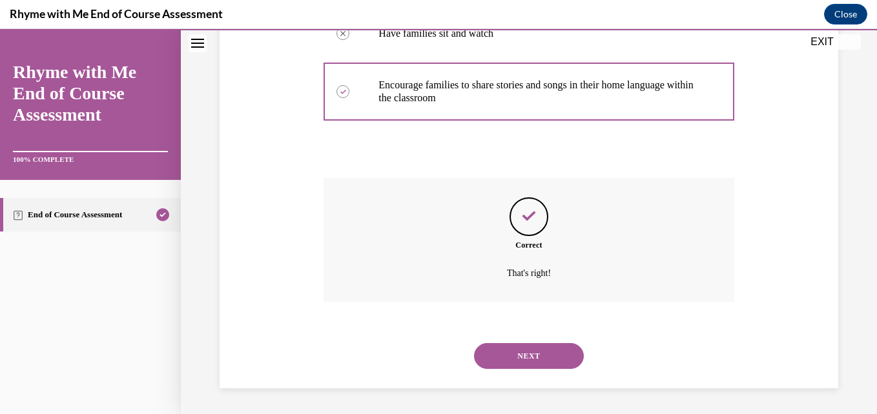
click at [514, 358] on button "NEXT" at bounding box center [529, 356] width 110 height 26
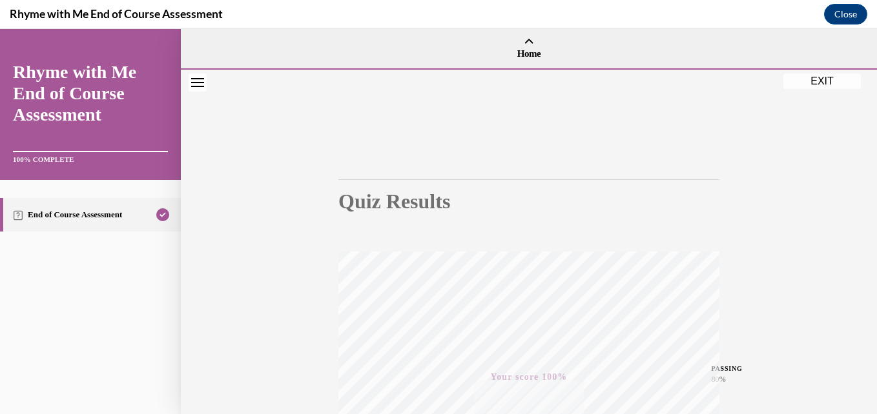
click at [613, 229] on div "Quiz Results PASSING 80% Your score 100% Passed PASSING 80% Your score Your sco…" at bounding box center [528, 380] width 381 height 505
click at [818, 79] on button "EXIT" at bounding box center [821, 81] width 77 height 15
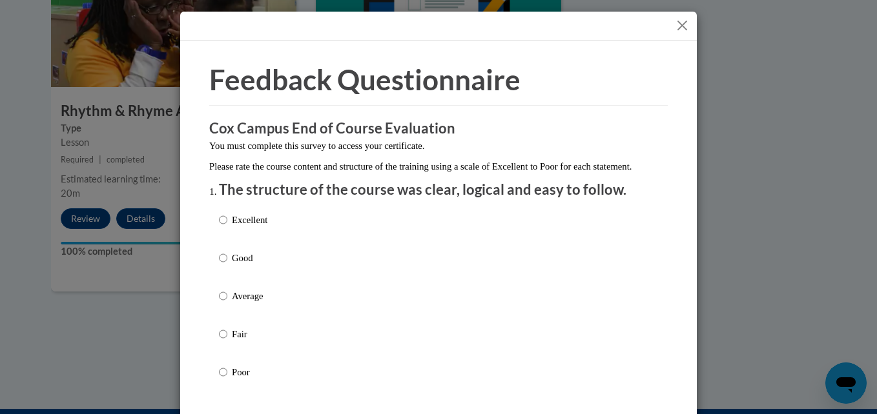
click at [676, 21] on button "Close" at bounding box center [682, 25] width 16 height 16
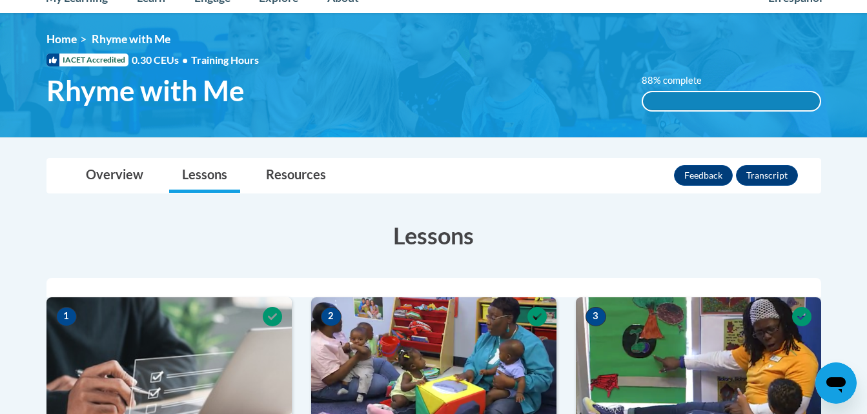
scroll to position [155, 0]
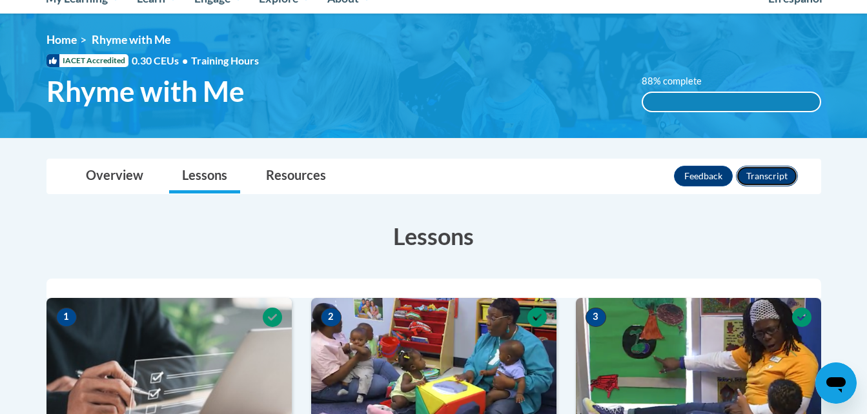
click at [765, 172] on button "Transcript" at bounding box center [767, 176] width 62 height 21
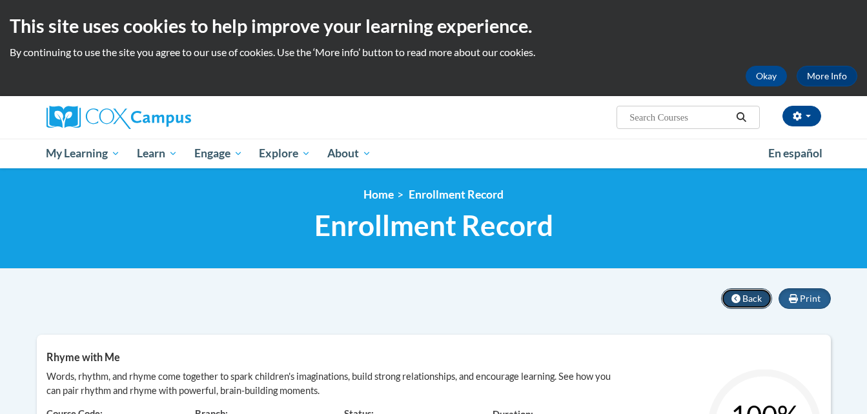
click at [740, 294] on icon at bounding box center [735, 298] width 9 height 9
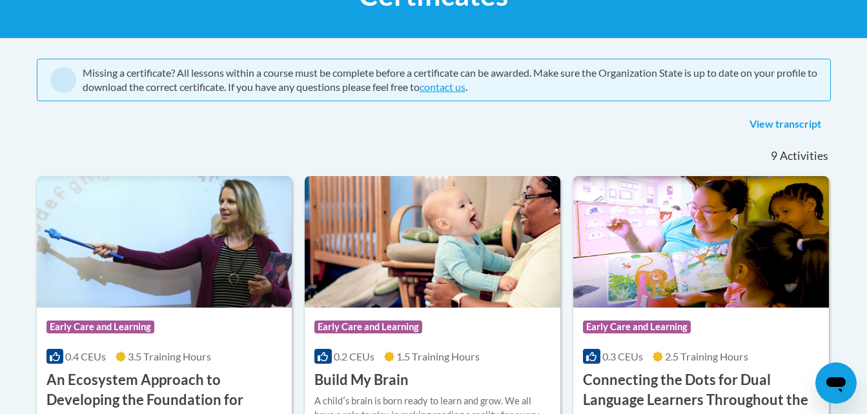
scroll to position [181, 0]
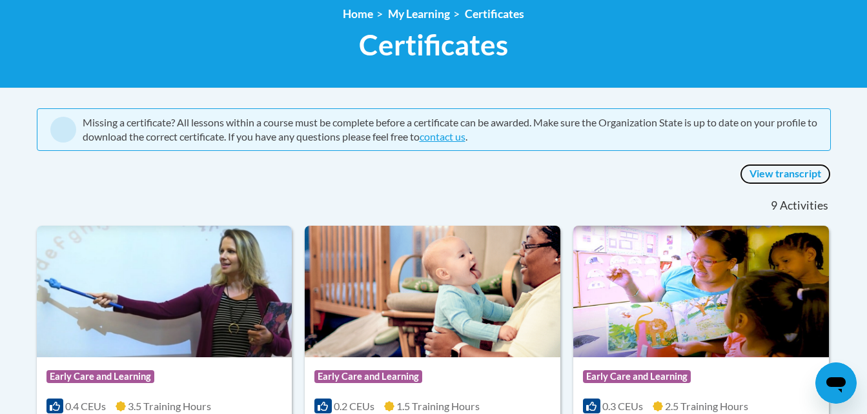
click at [795, 174] on link "View transcript" at bounding box center [785, 174] width 91 height 21
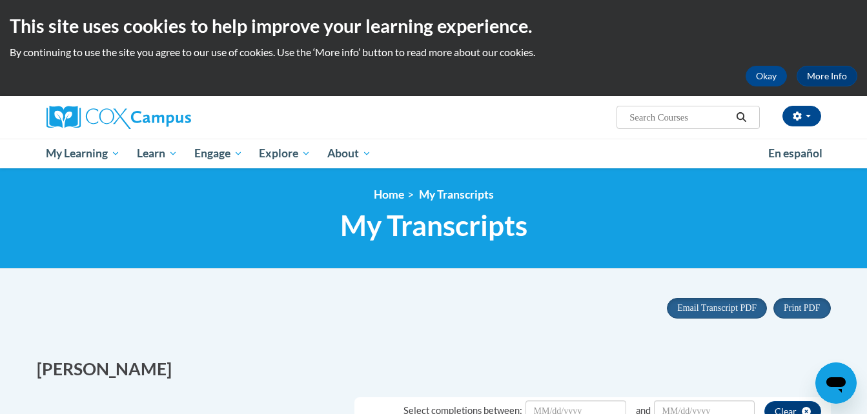
click at [604, 334] on div "Print PDF Portrait Landscape Email Transcript PDF" at bounding box center [433, 317] width 813 height 56
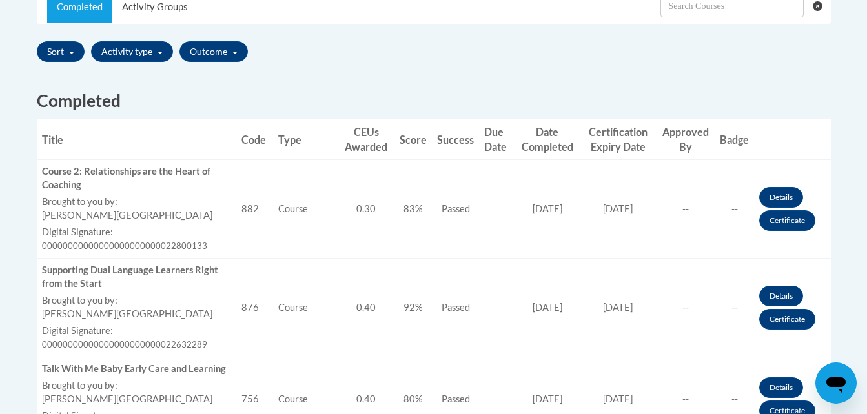
scroll to position [439, 0]
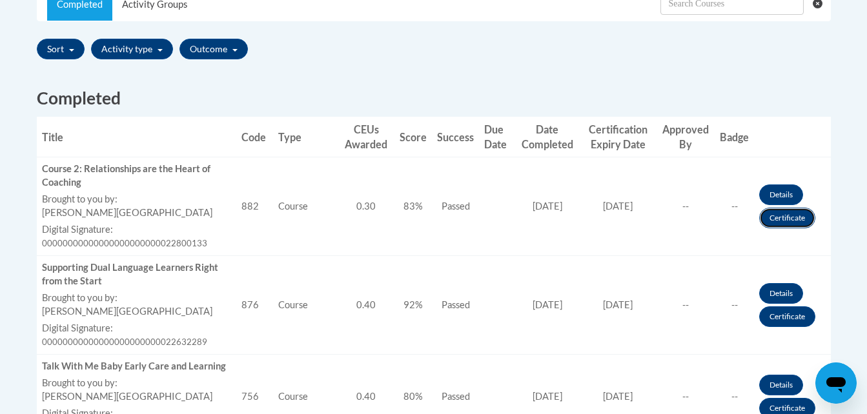
click at [791, 223] on link "Certificate" at bounding box center [787, 218] width 56 height 21
click at [791, 225] on link "Certificate" at bounding box center [787, 218] width 56 height 21
